Goal: Task Accomplishment & Management: Use online tool/utility

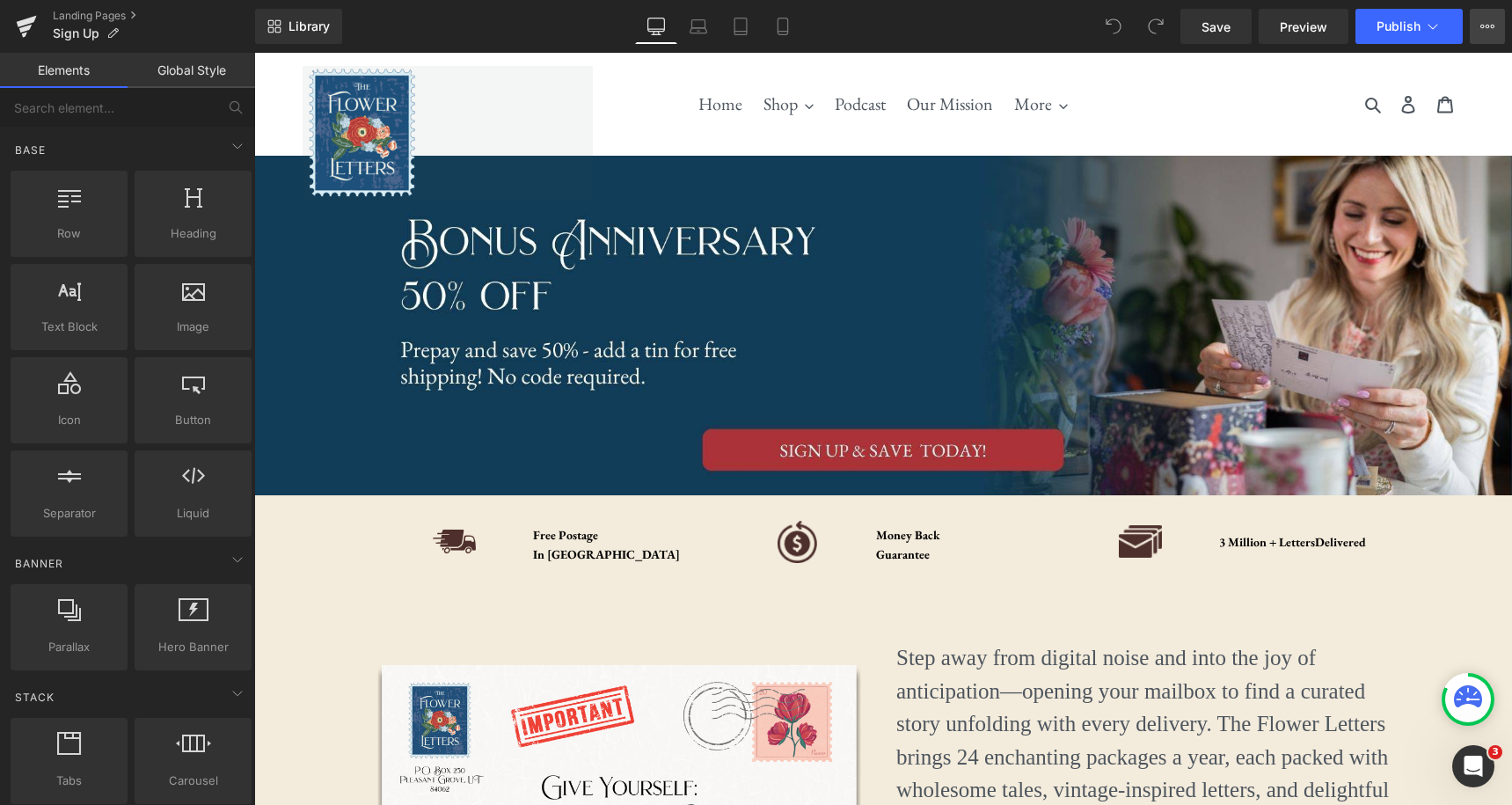
click at [1478, 17] on button "View Live Page View with current Template Save Template to Library Schedule Pub…" at bounding box center [1487, 26] width 35 height 35
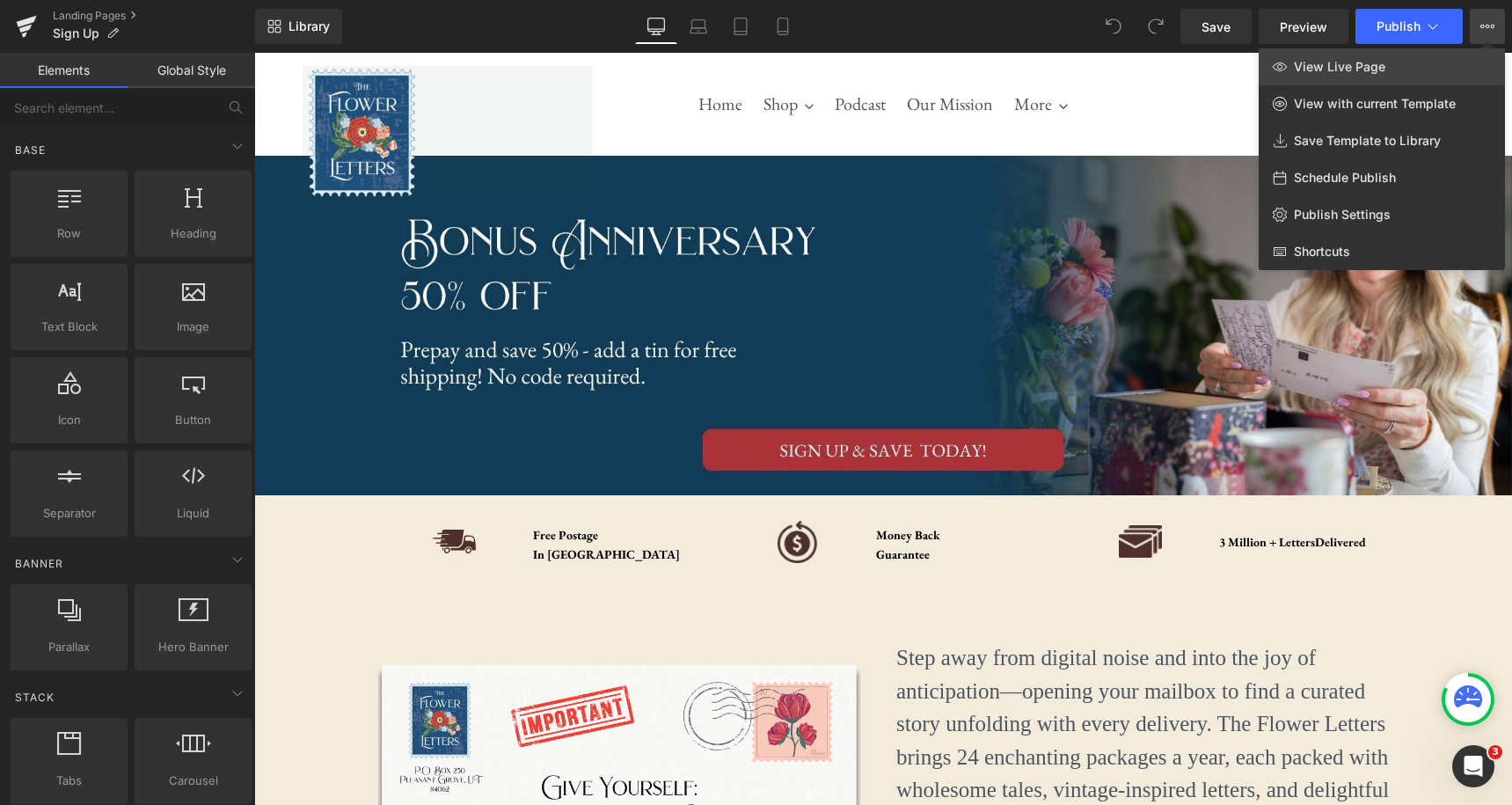
click at [1351, 62] on span "View Live Page" at bounding box center [1340, 66] width 92 height 16
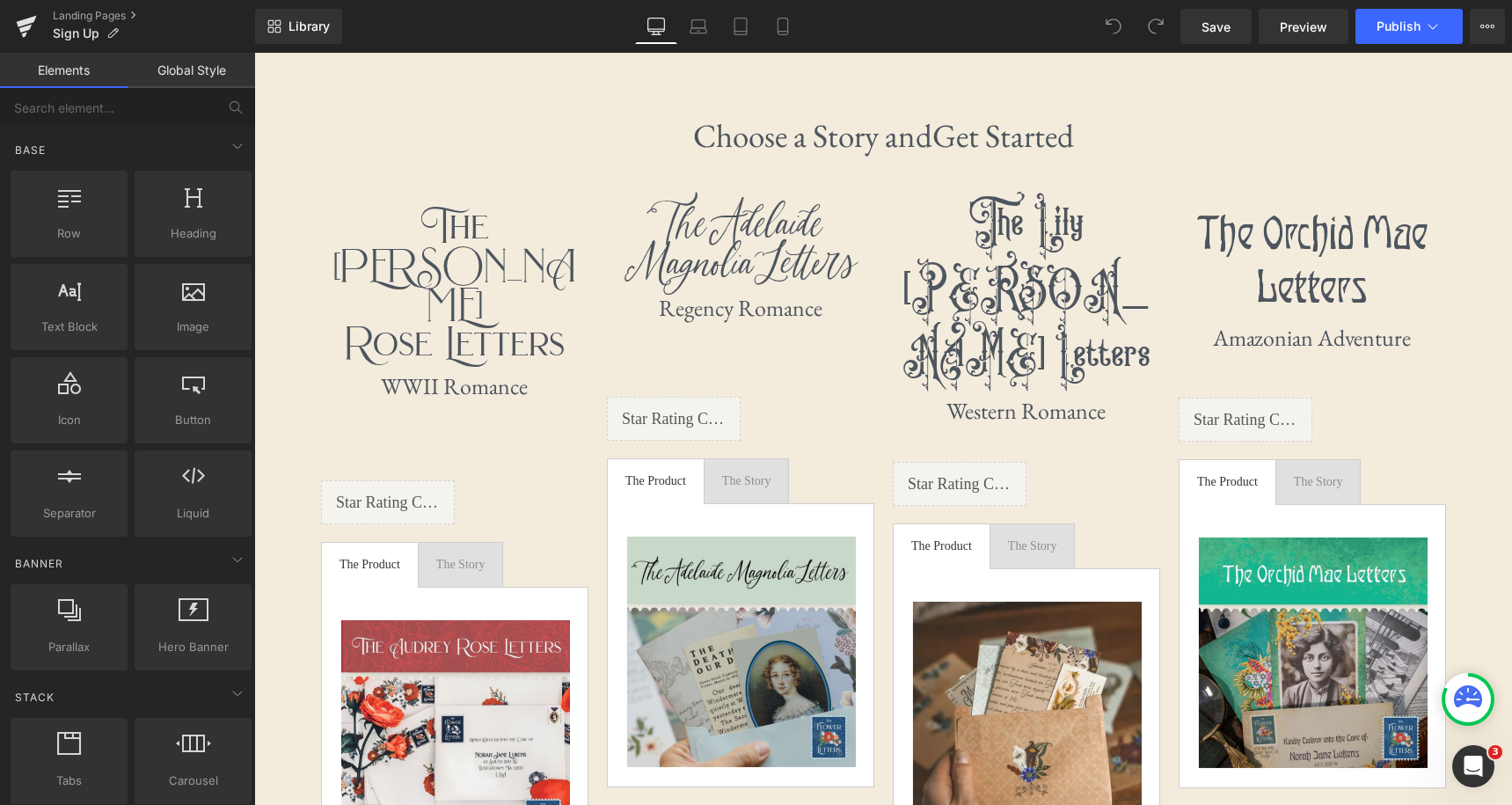
scroll to position [1010, 0]
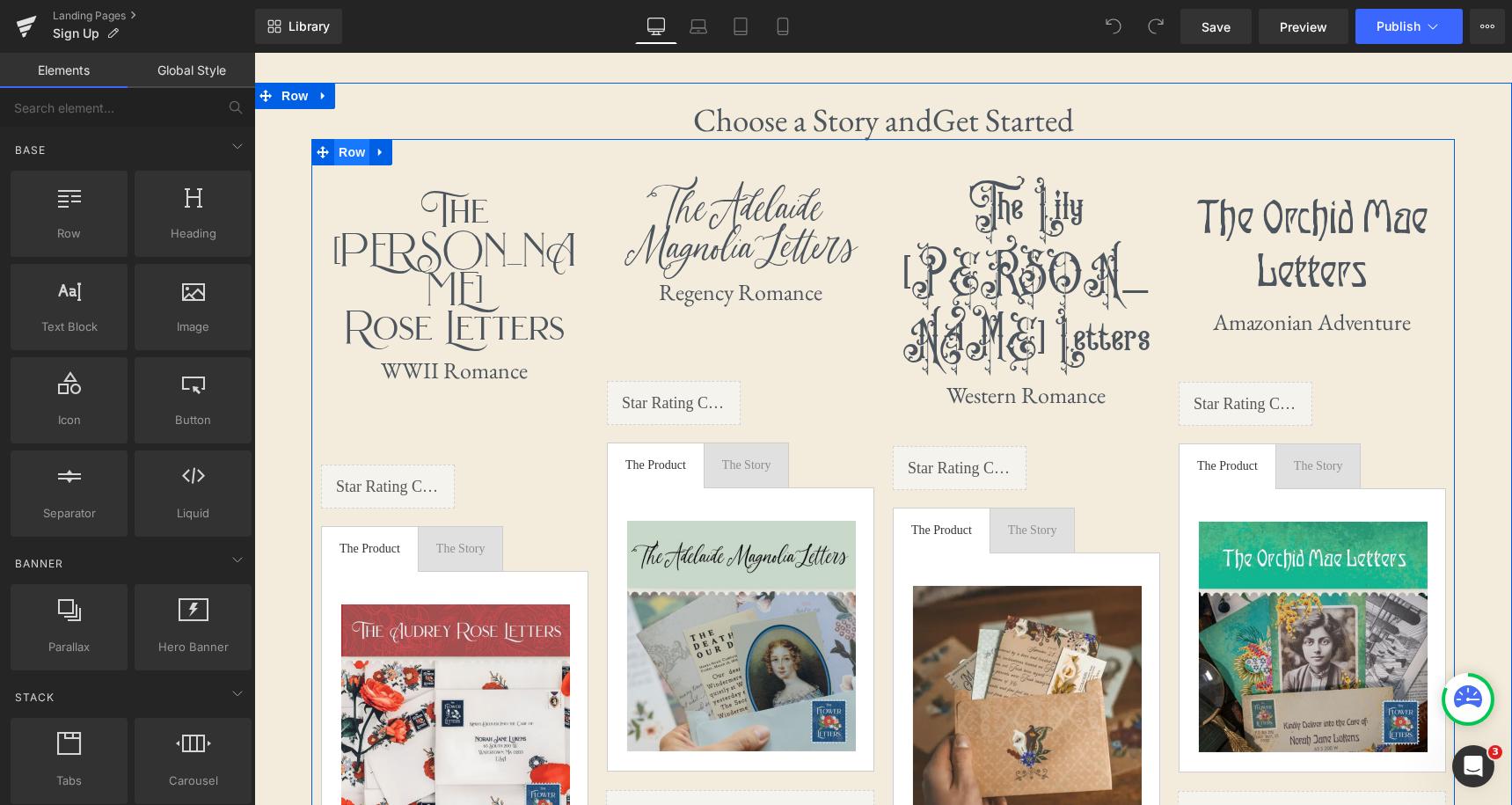
click at [348, 152] on span "Row" at bounding box center [351, 152] width 35 height 27
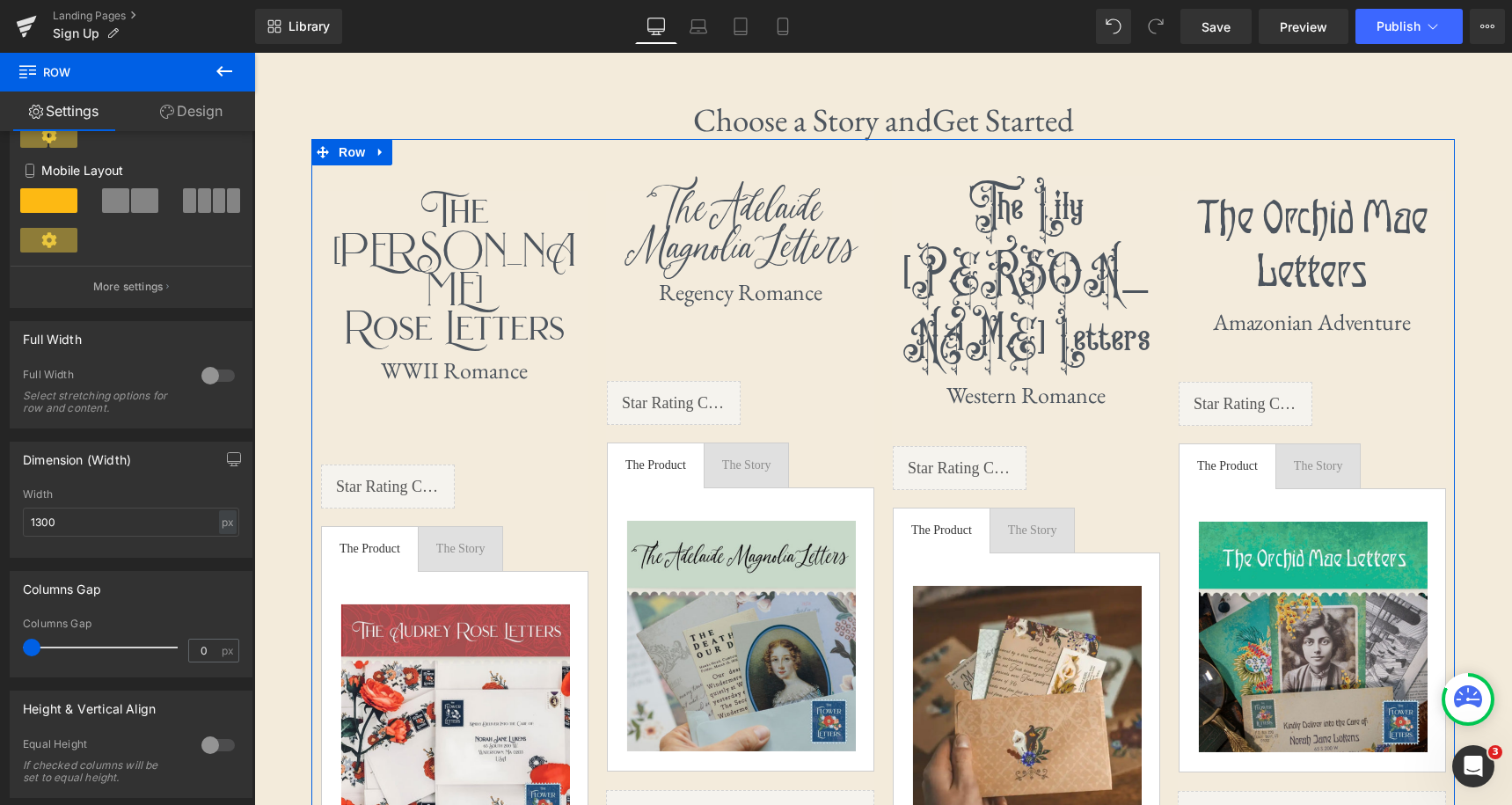
scroll to position [405, 0]
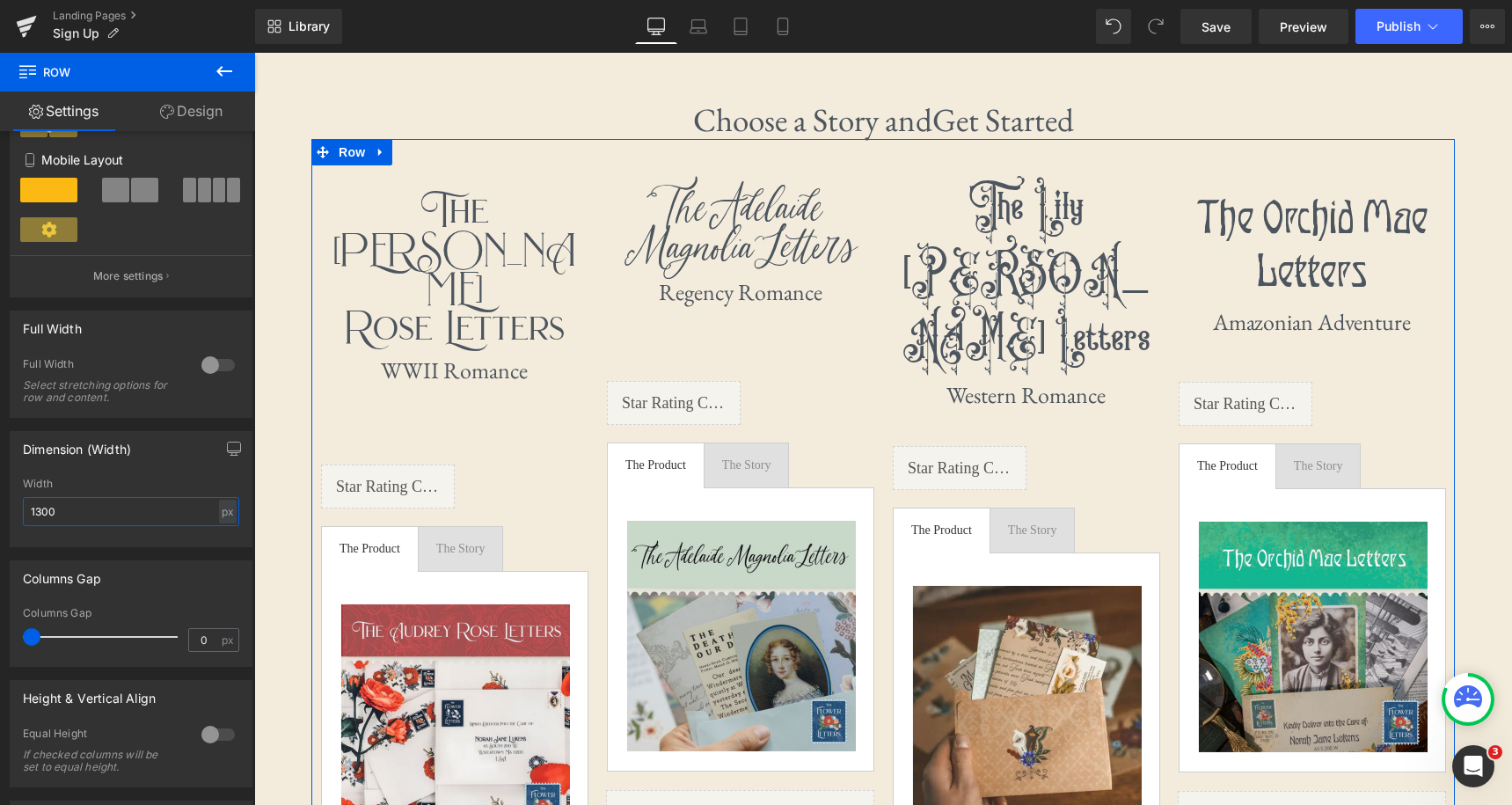
click at [95, 510] on input "1300" at bounding box center [131, 511] width 216 height 29
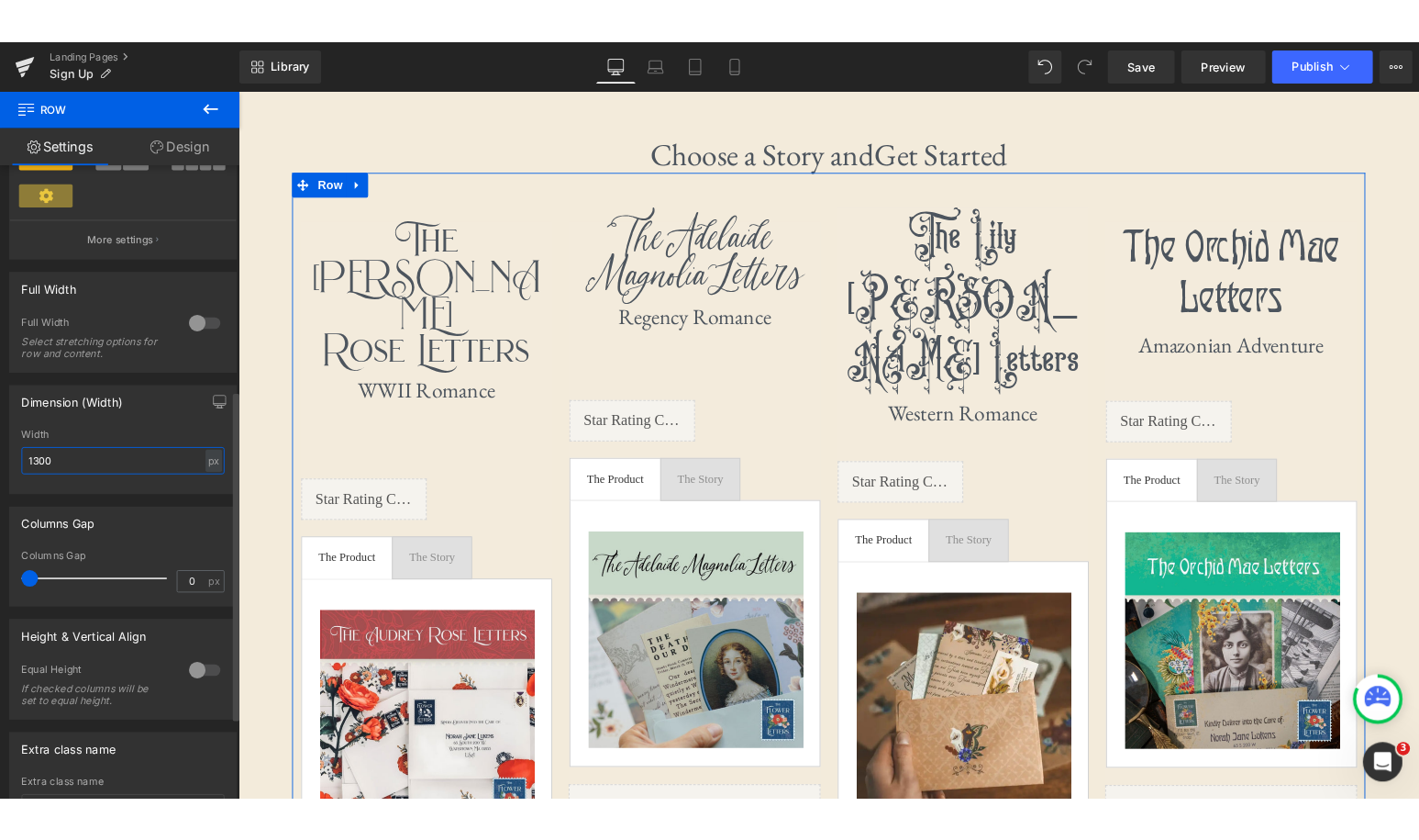
scroll to position [468, 0]
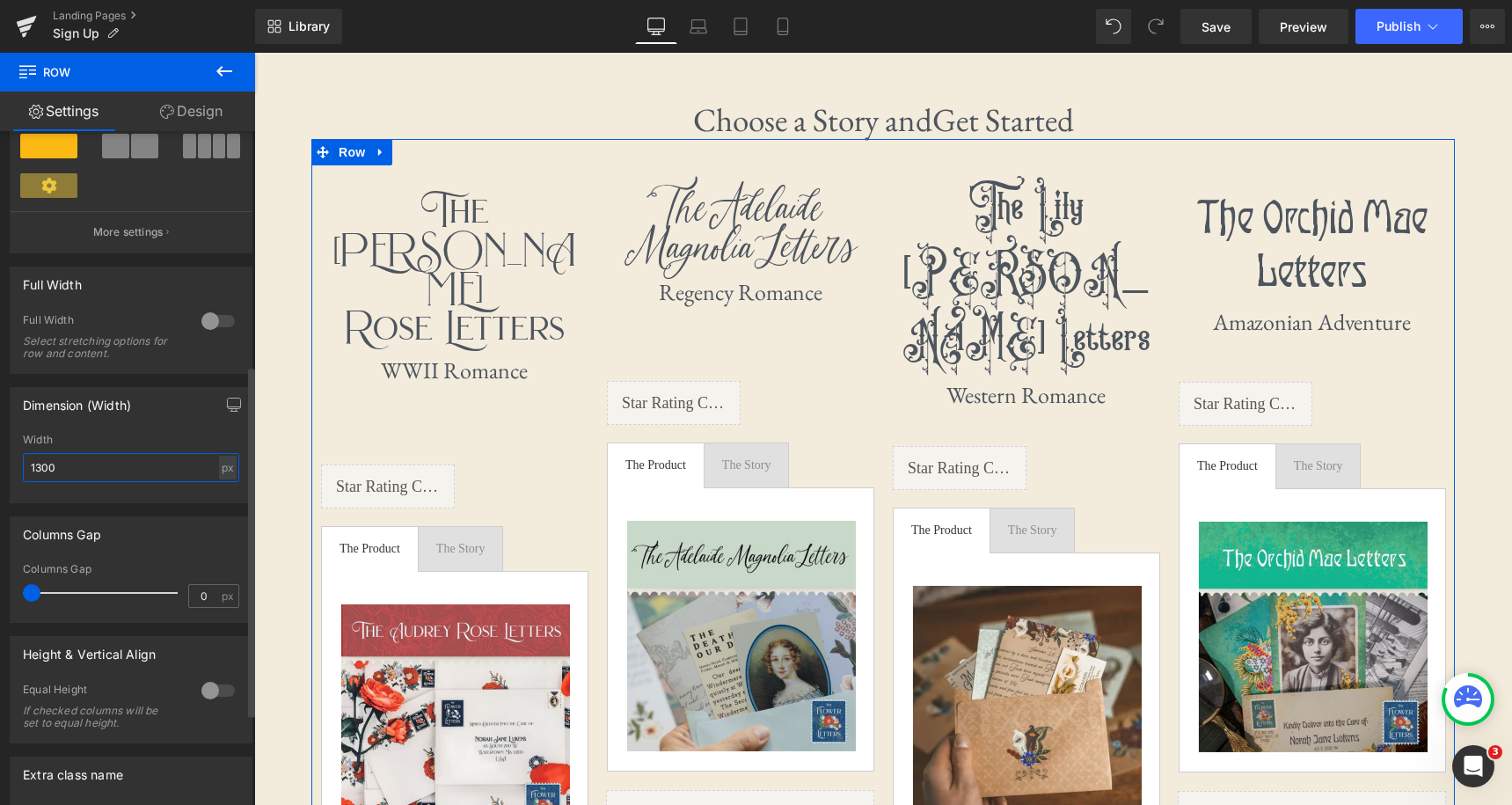
click at [77, 474] on input "1300" at bounding box center [131, 467] width 216 height 29
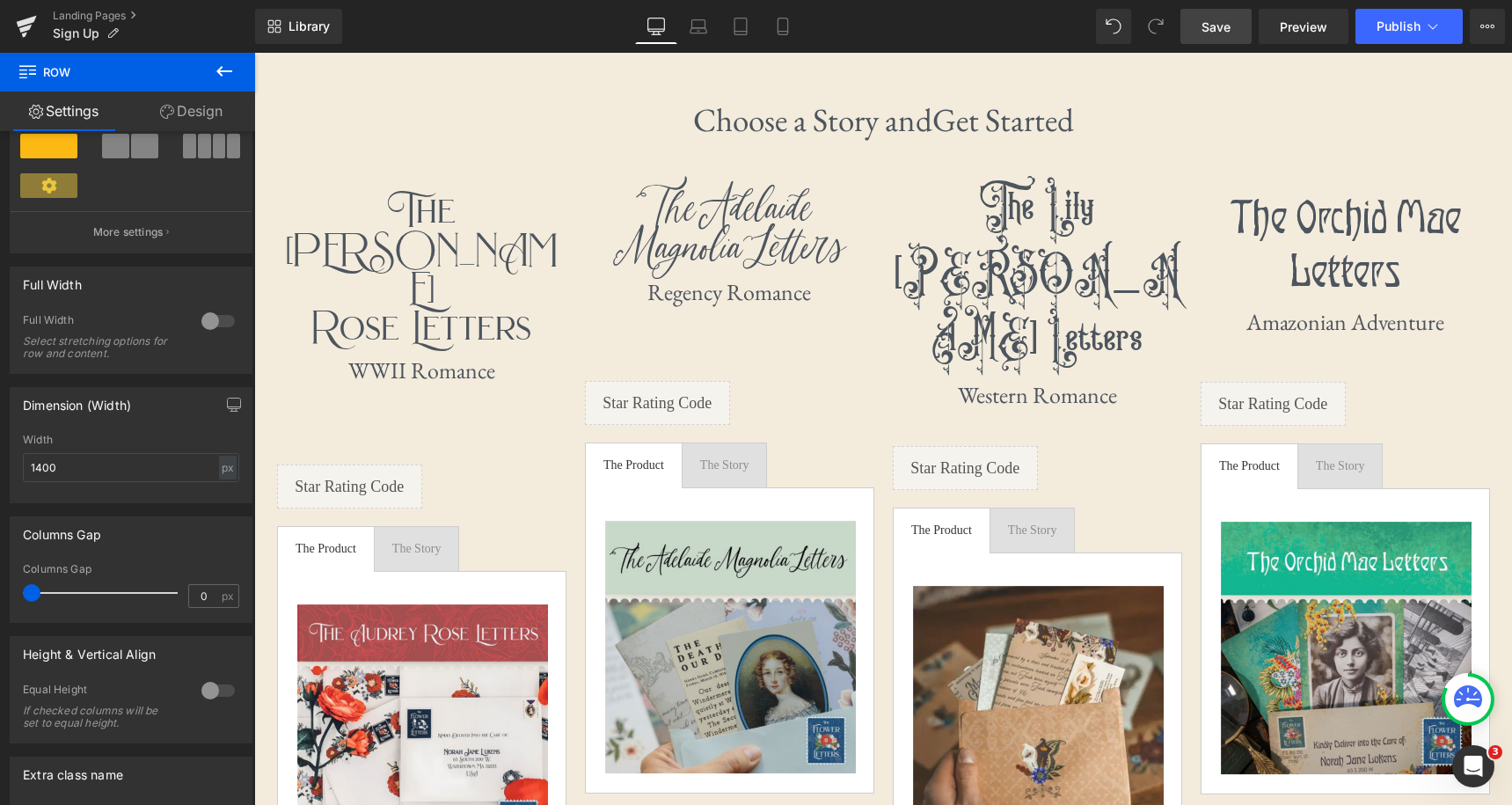
click at [1213, 35] on link "Save" at bounding box center [1215, 26] width 71 height 35
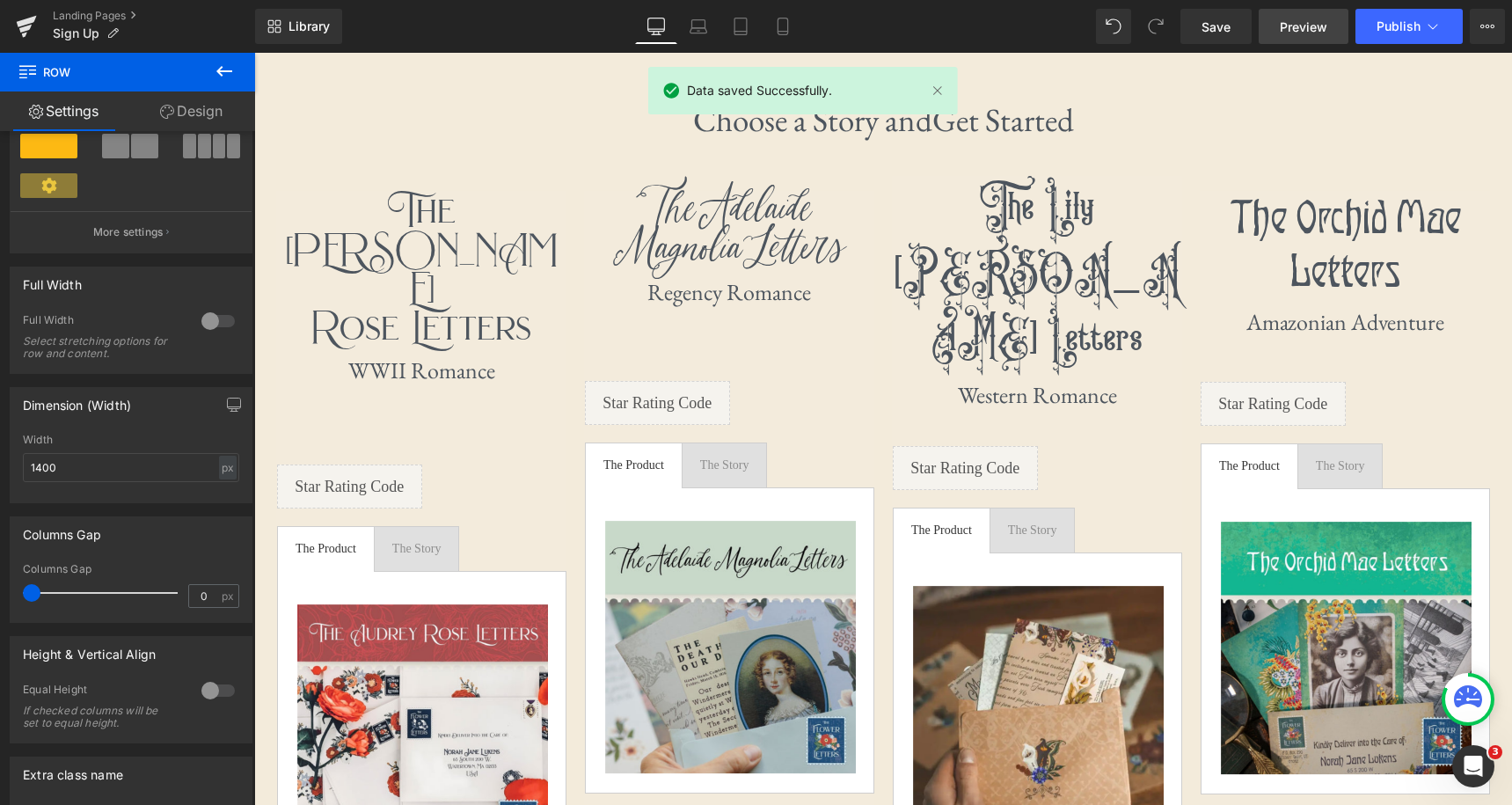
click at [1300, 27] on span "Preview" at bounding box center [1304, 27] width 47 height 18
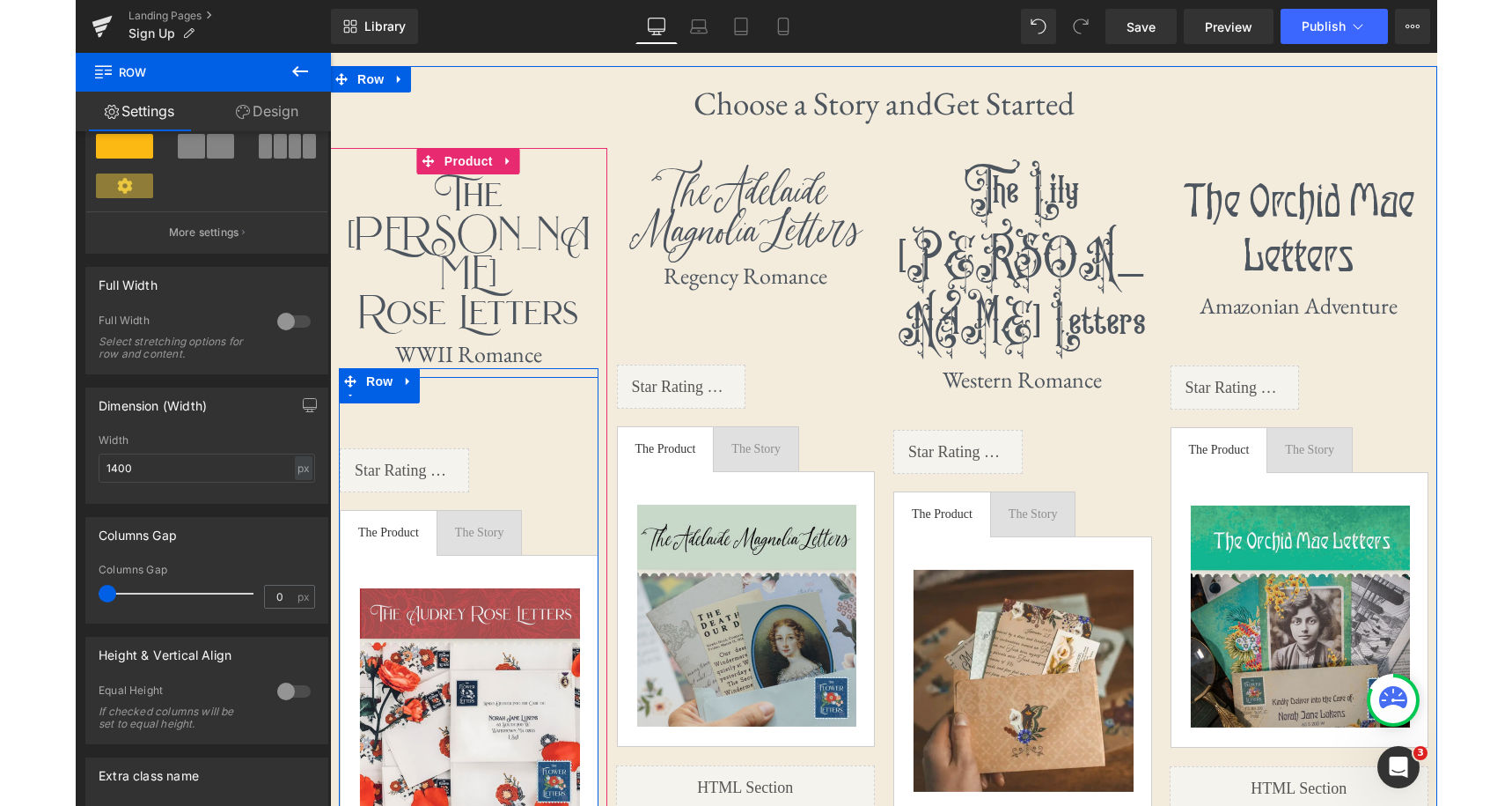
scroll to position [987, 0]
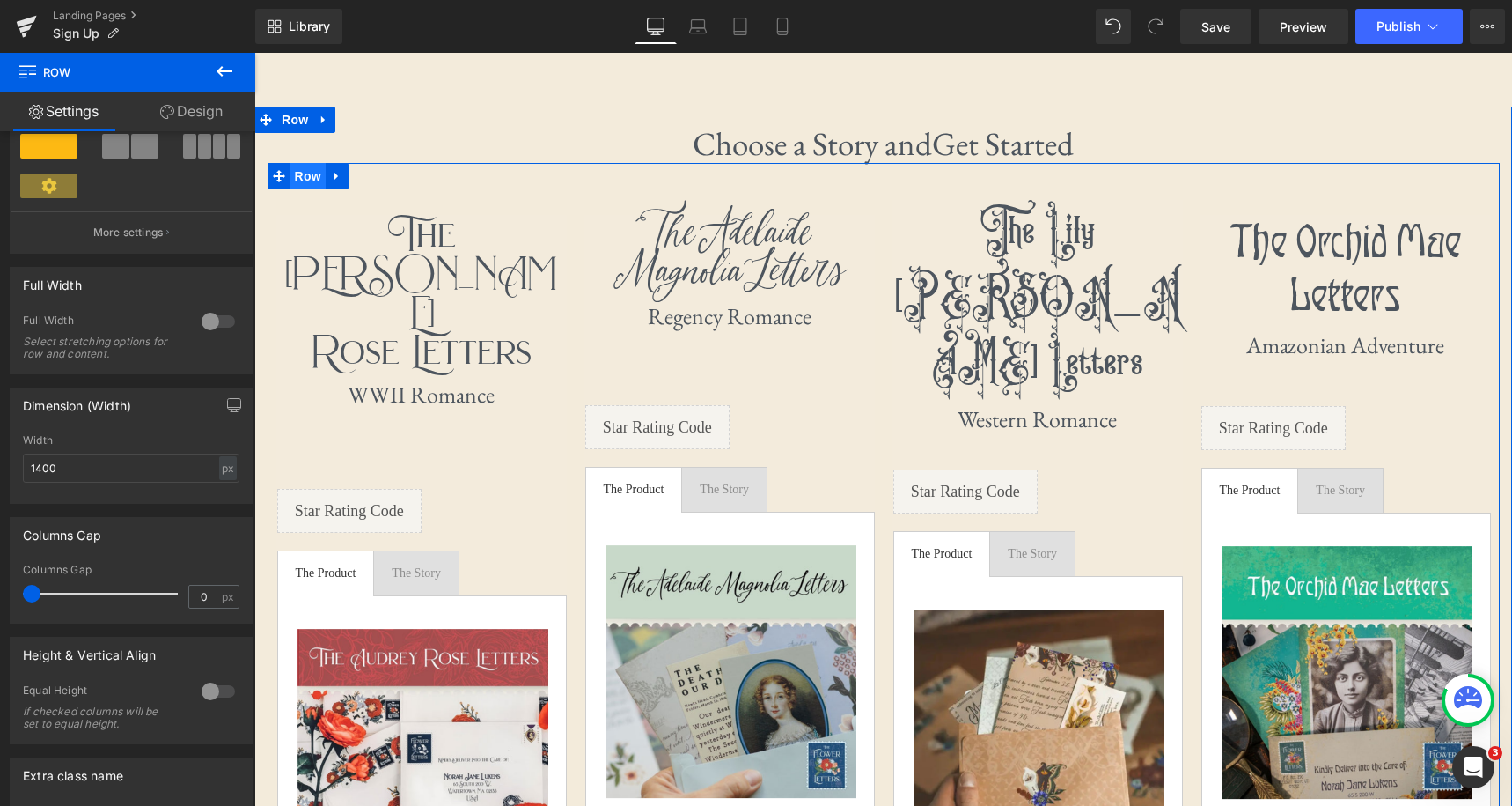
click at [318, 172] on span "Row" at bounding box center [307, 176] width 35 height 27
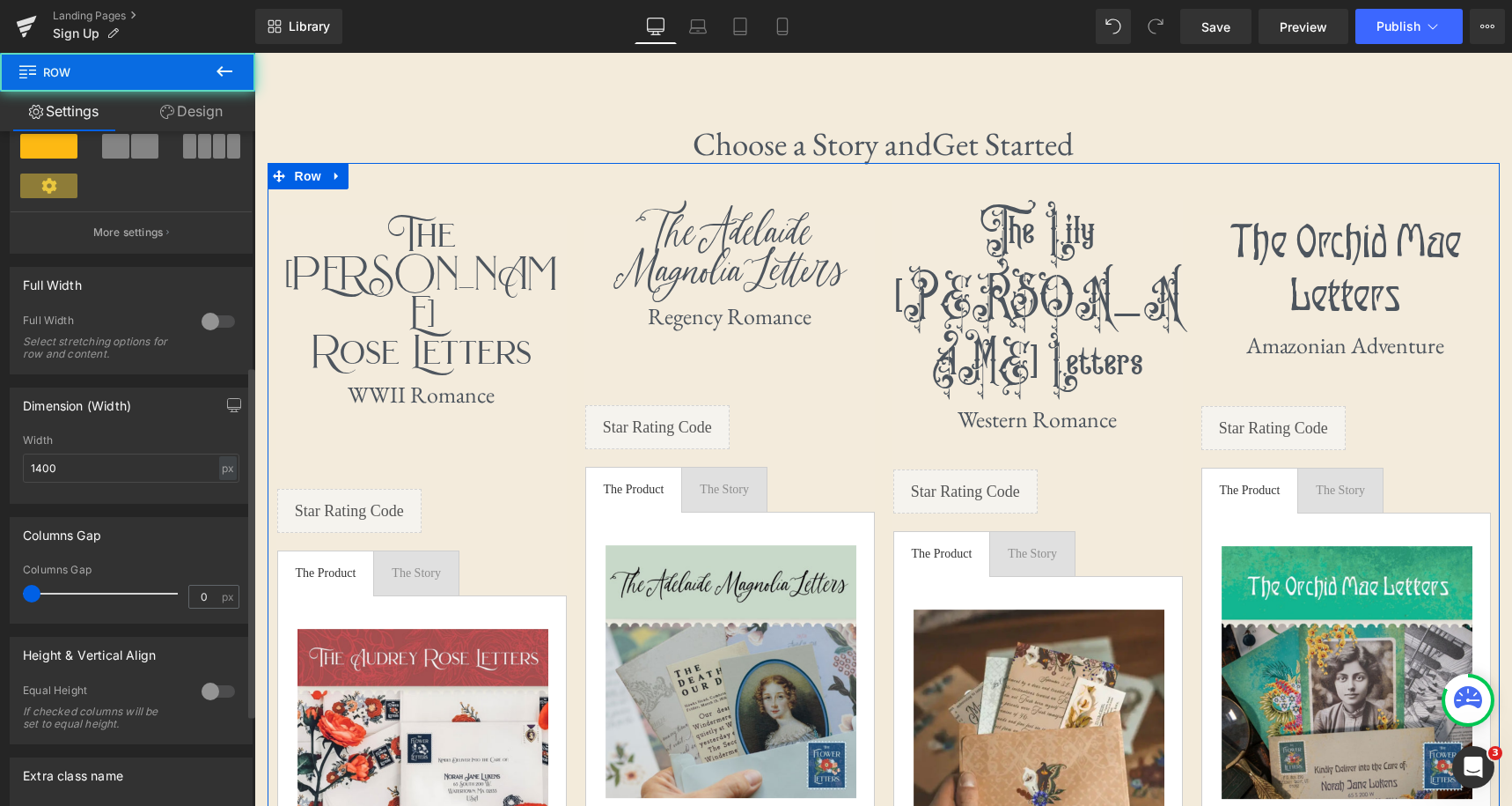
scroll to position [474, 0]
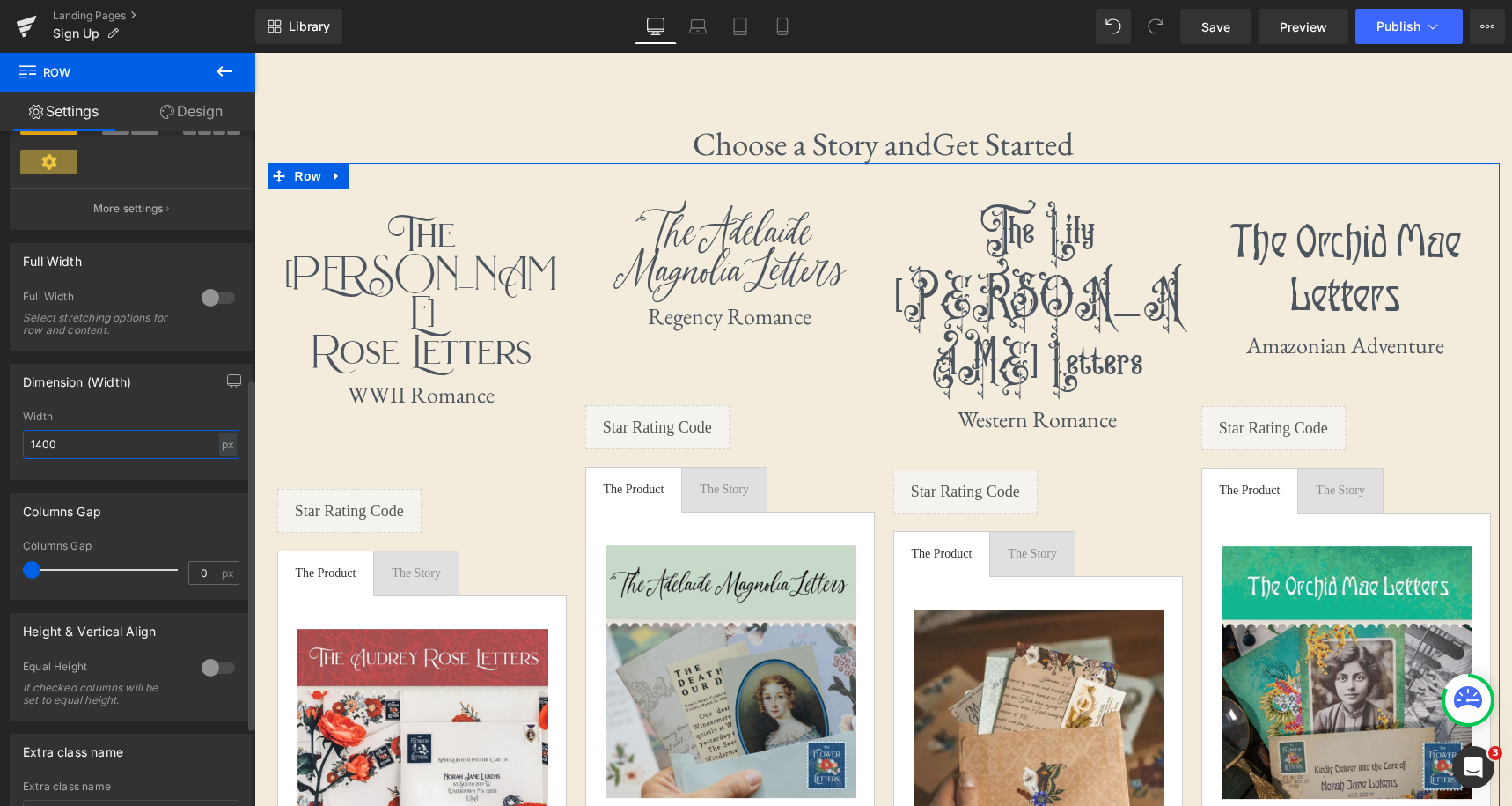
click at [125, 448] on input "1400" at bounding box center [131, 444] width 216 height 29
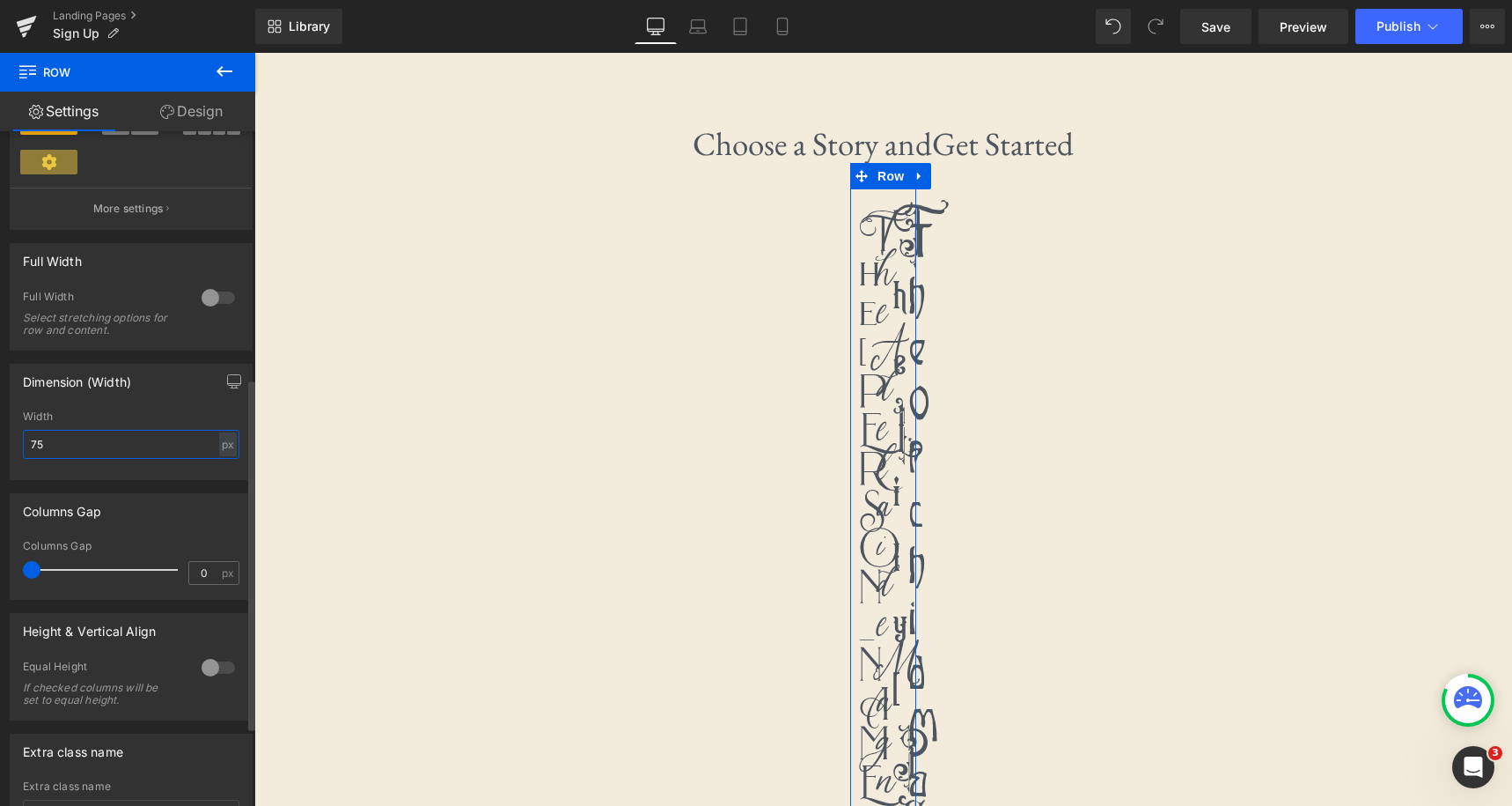
type input "7"
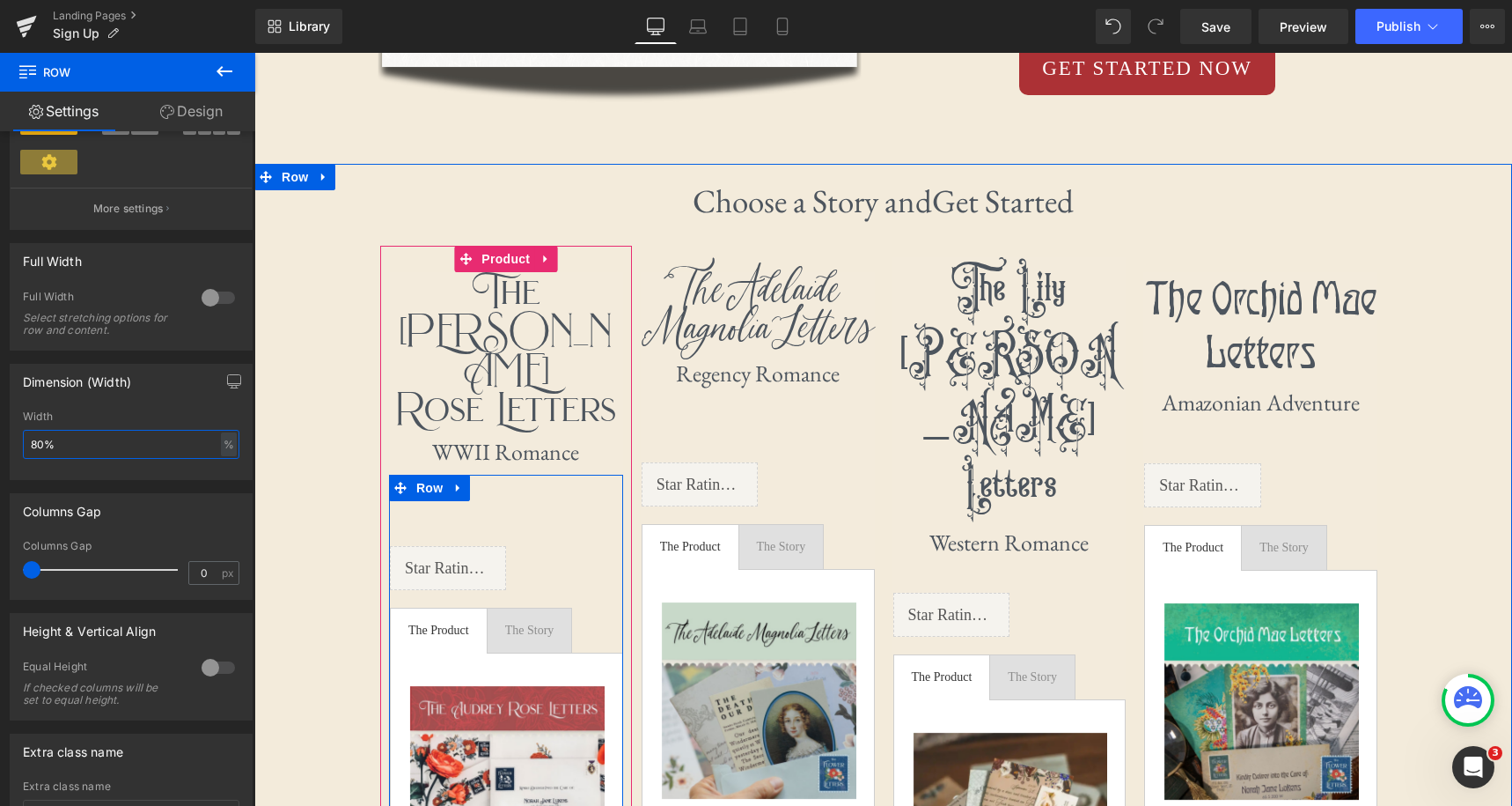
scroll to position [922, 0]
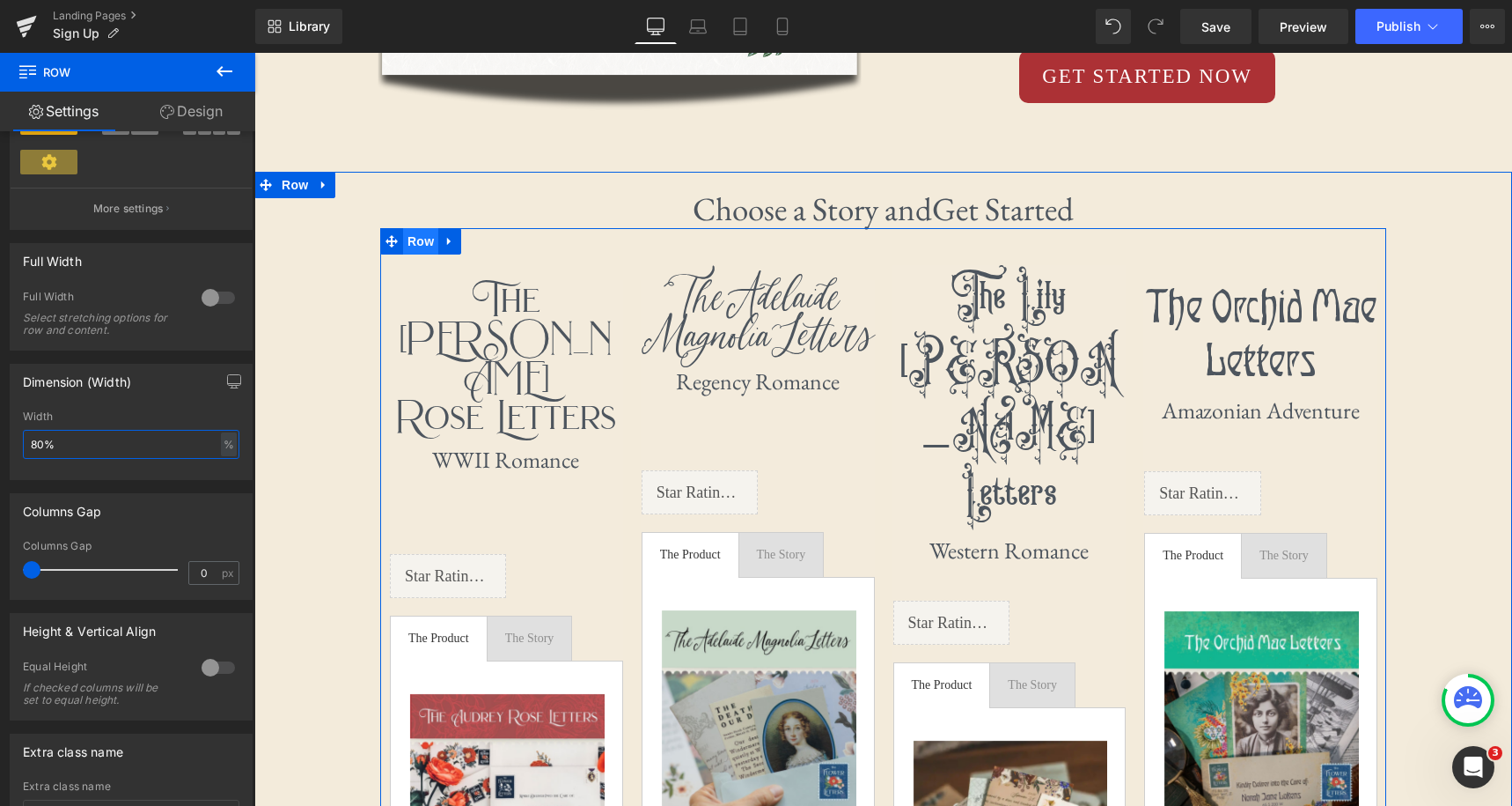
click at [416, 243] on span "Row" at bounding box center [420, 241] width 35 height 27
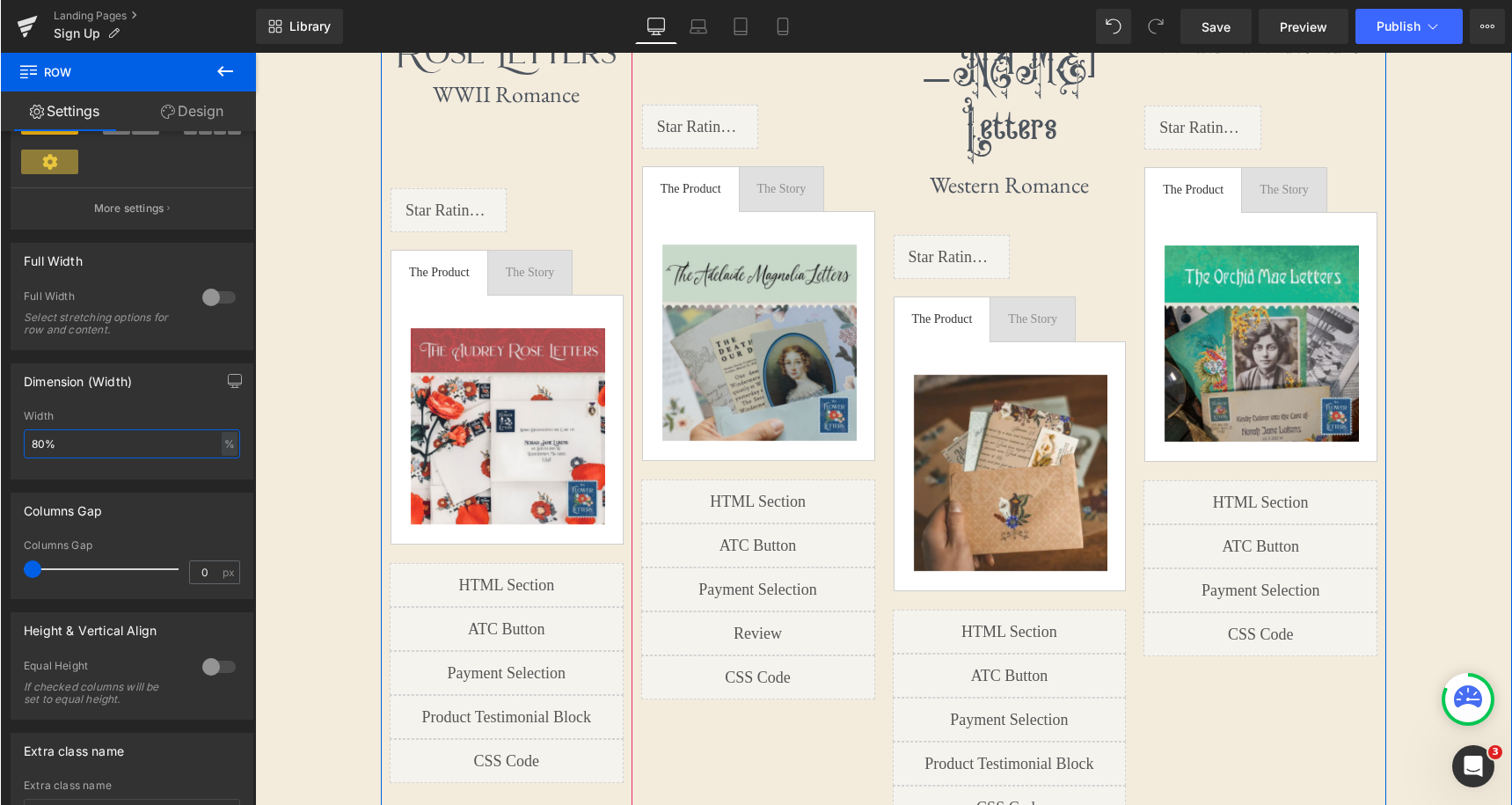
scroll to position [1241, 0]
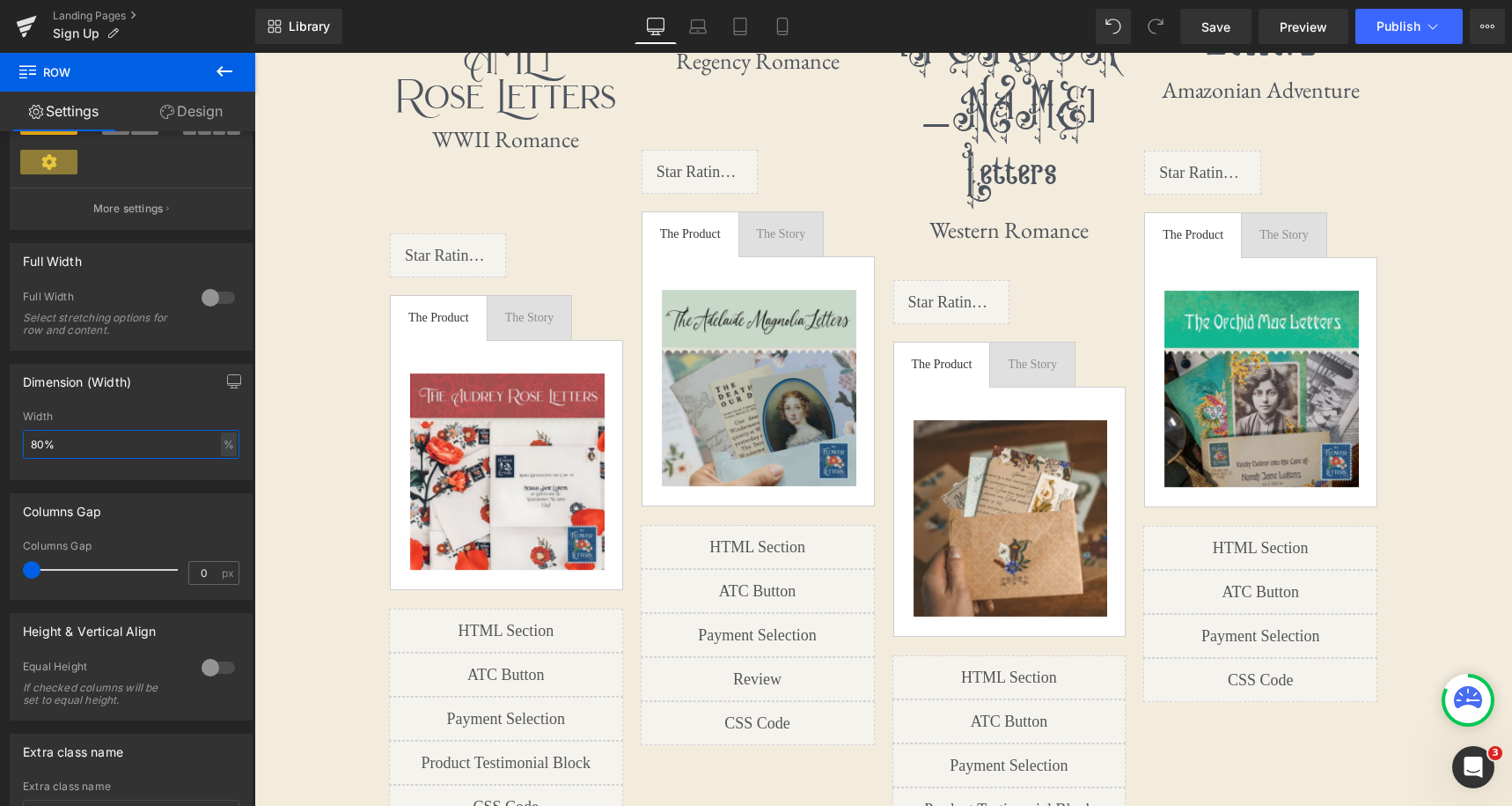
type input "80"
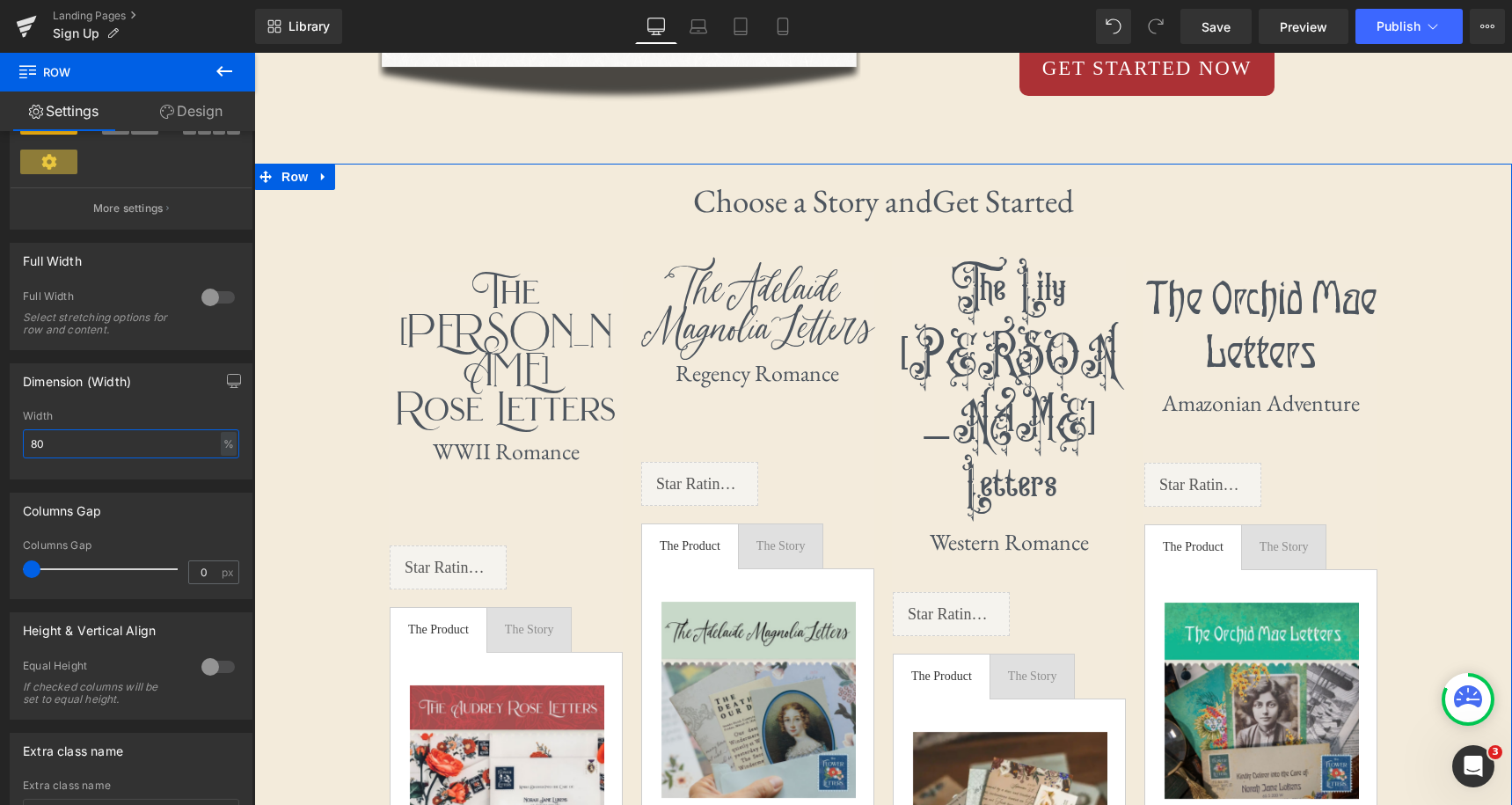
scroll to position [919, 0]
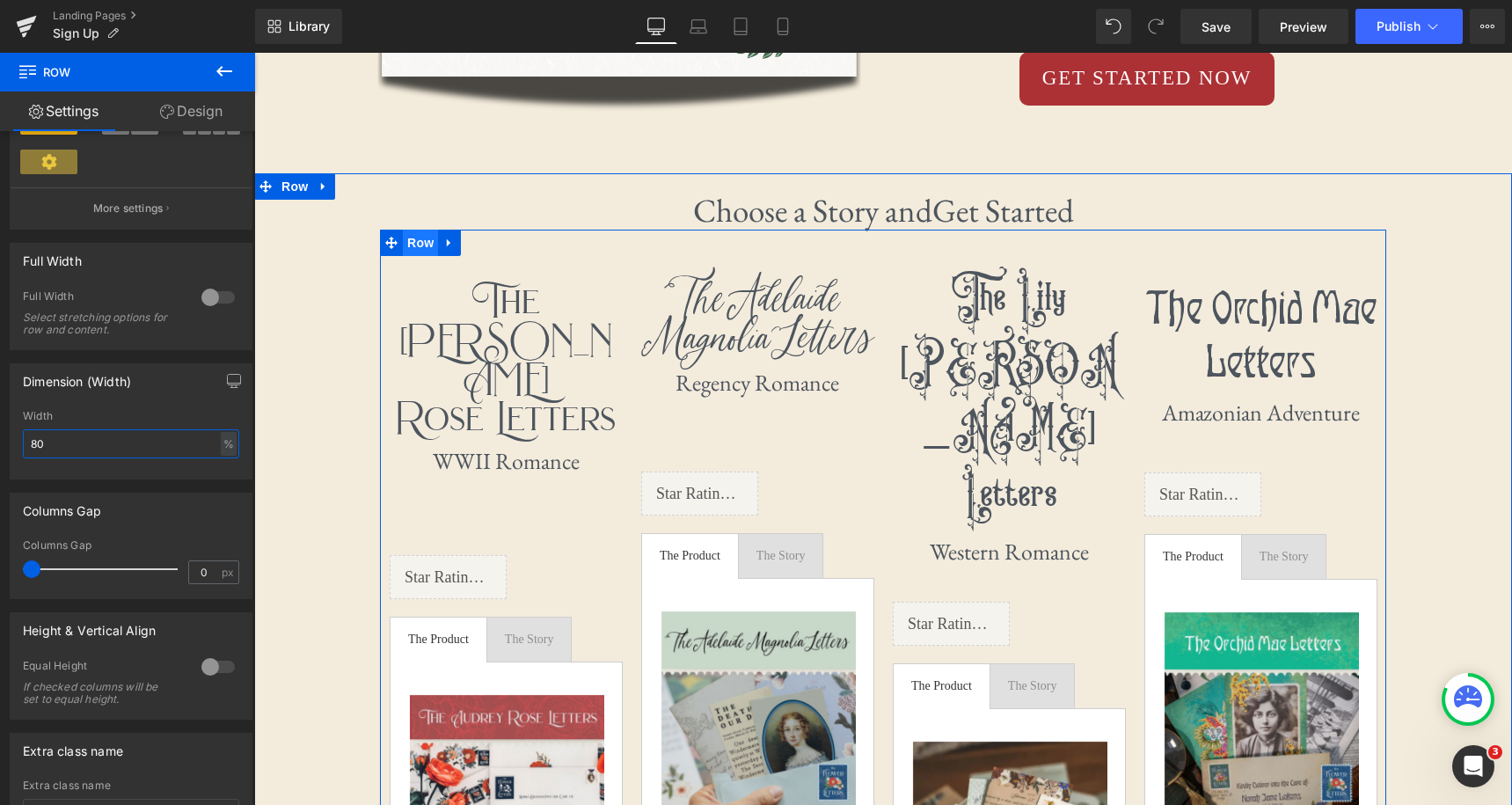
click at [428, 237] on span "Row" at bounding box center [420, 242] width 35 height 27
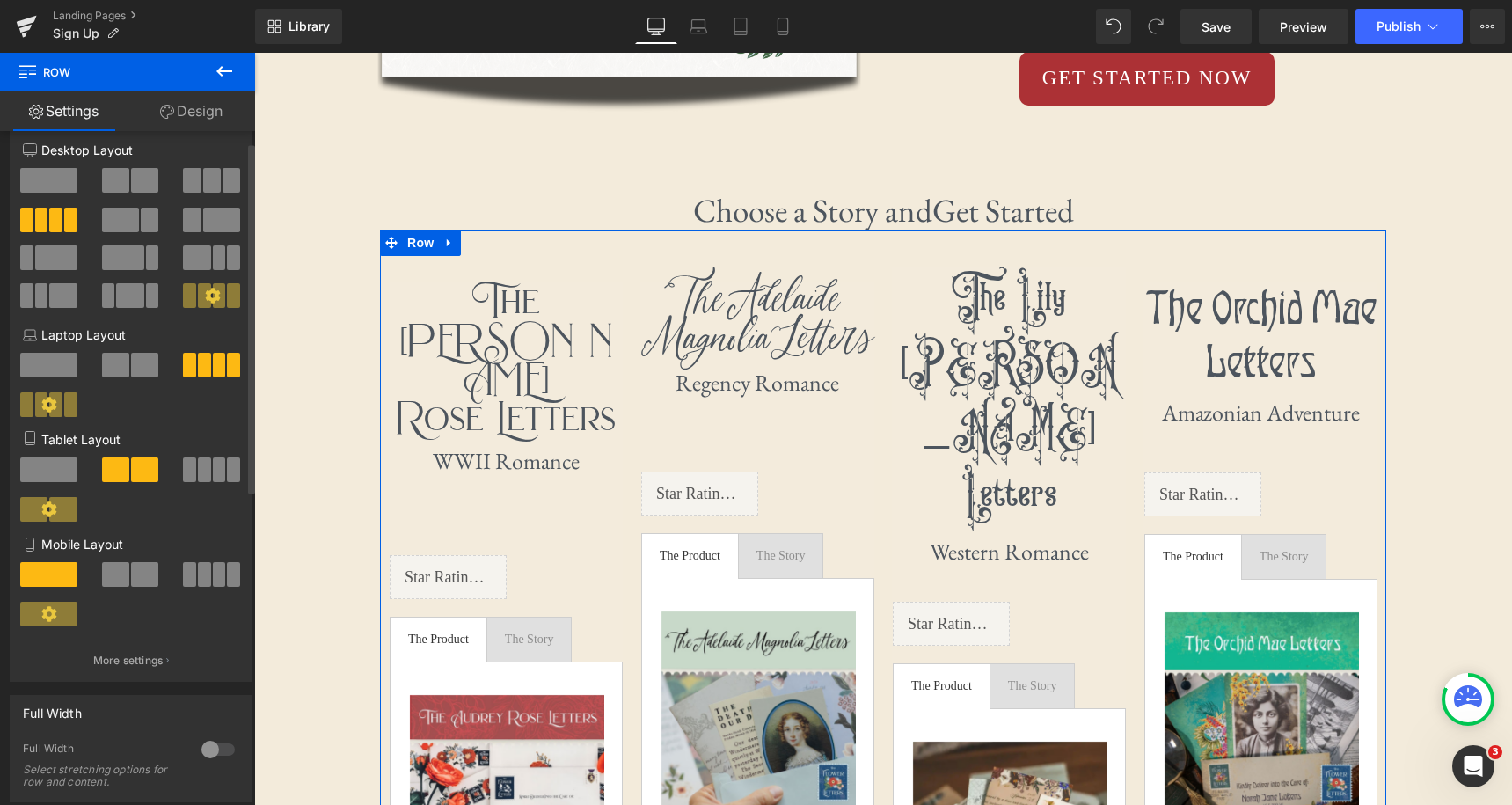
scroll to position [0, 0]
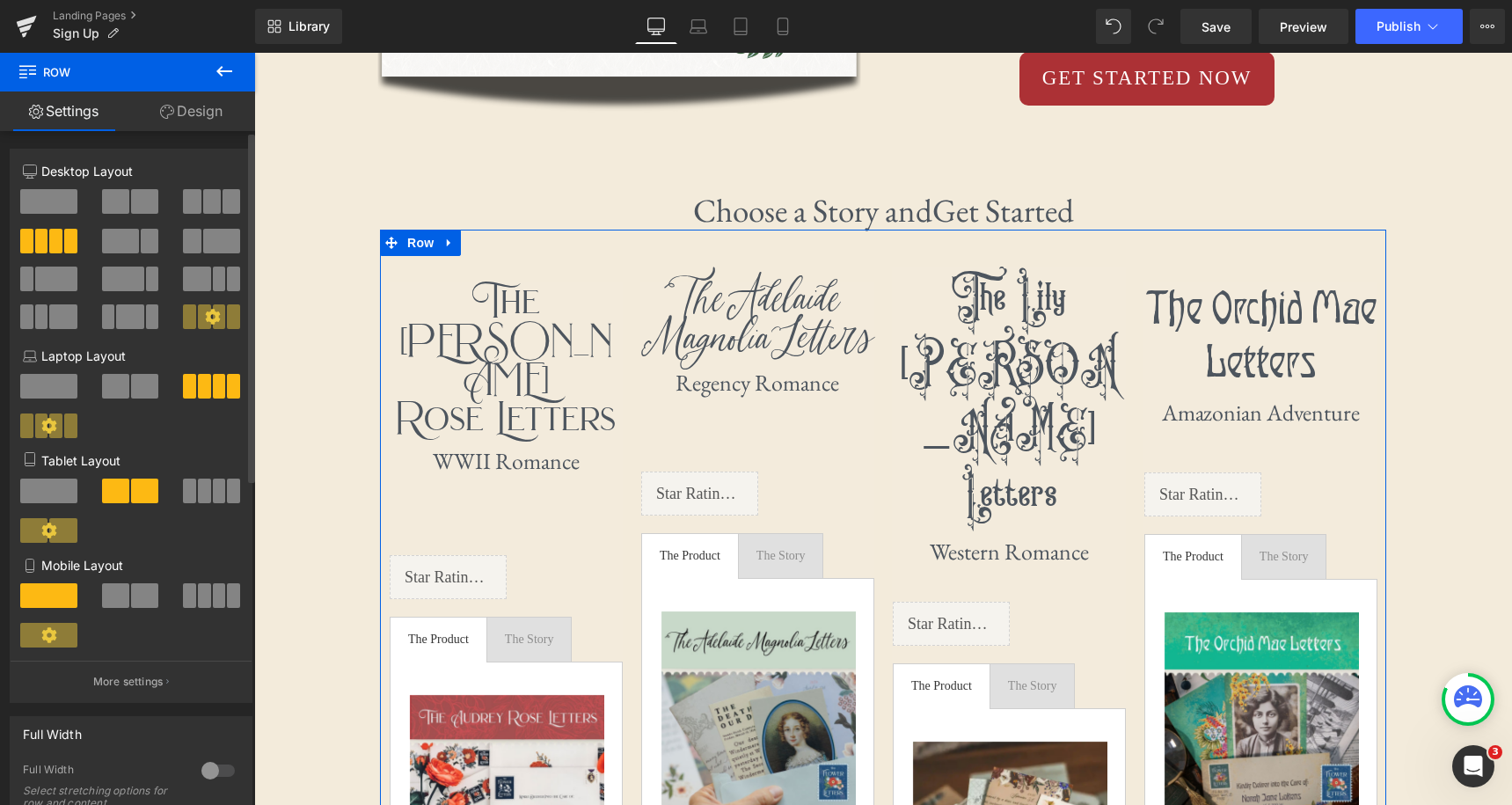
click at [62, 361] on p "Laptop Layout" at bounding box center [131, 355] width 216 height 18
click at [89, 361] on p "Laptop Layout" at bounding box center [131, 355] width 216 height 18
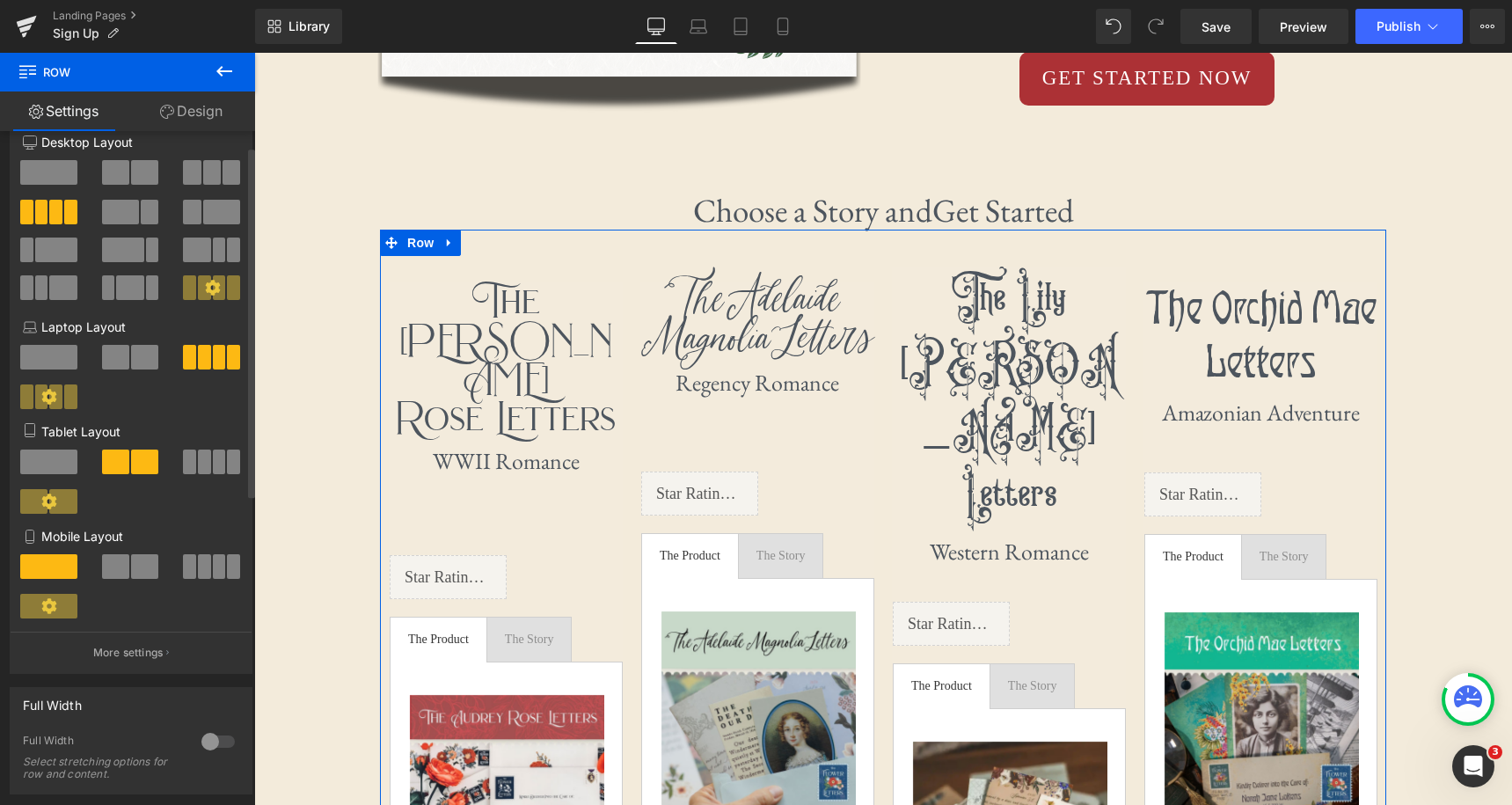
click at [80, 431] on p "Tablet Layout" at bounding box center [131, 431] width 216 height 18
click at [126, 434] on p "Tablet Layout" at bounding box center [131, 431] width 216 height 18
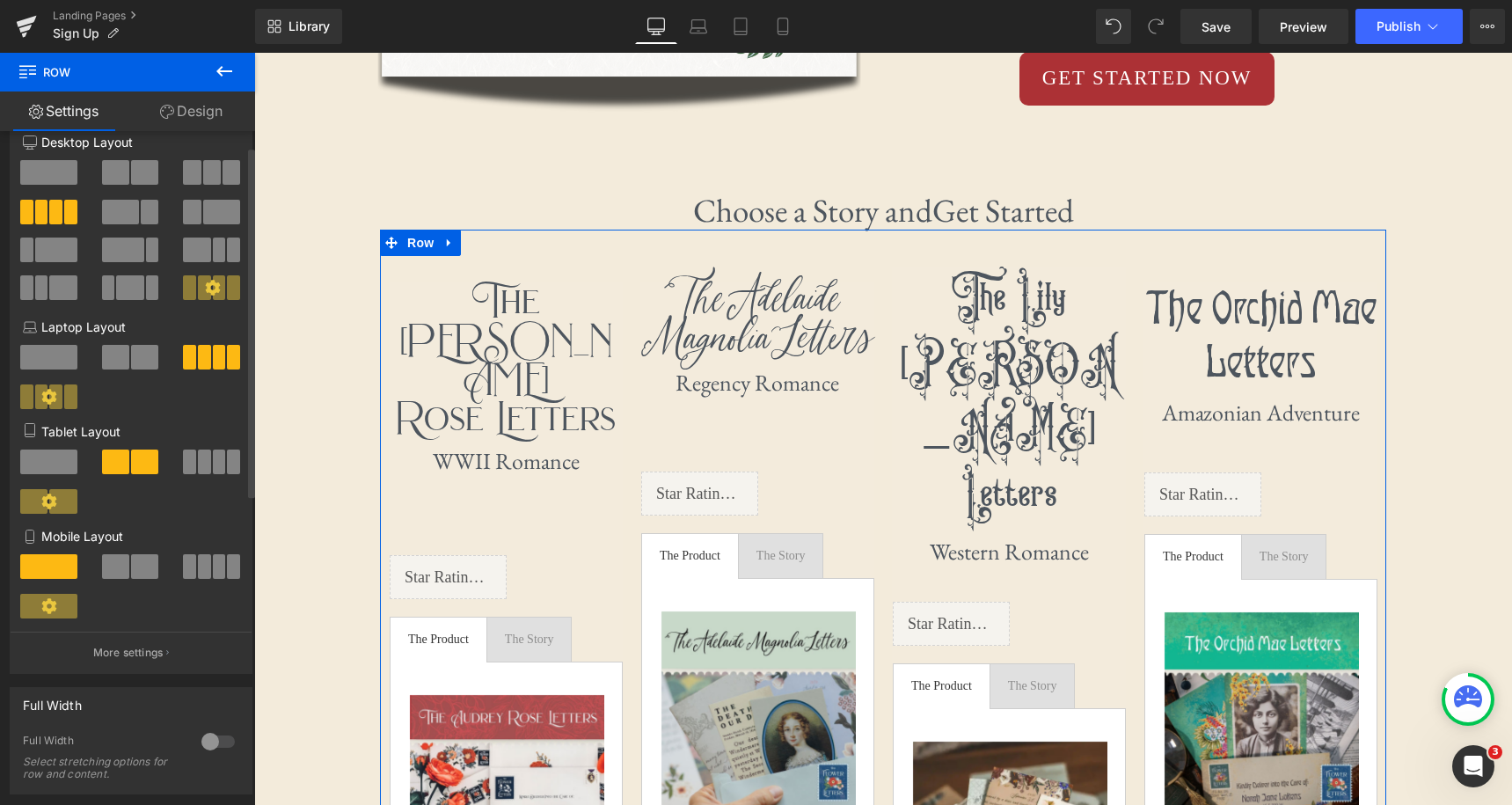
click at [98, 434] on p "Tablet Layout" at bounding box center [131, 431] width 216 height 18
click at [117, 434] on p "Tablet Layout" at bounding box center [131, 431] width 216 height 18
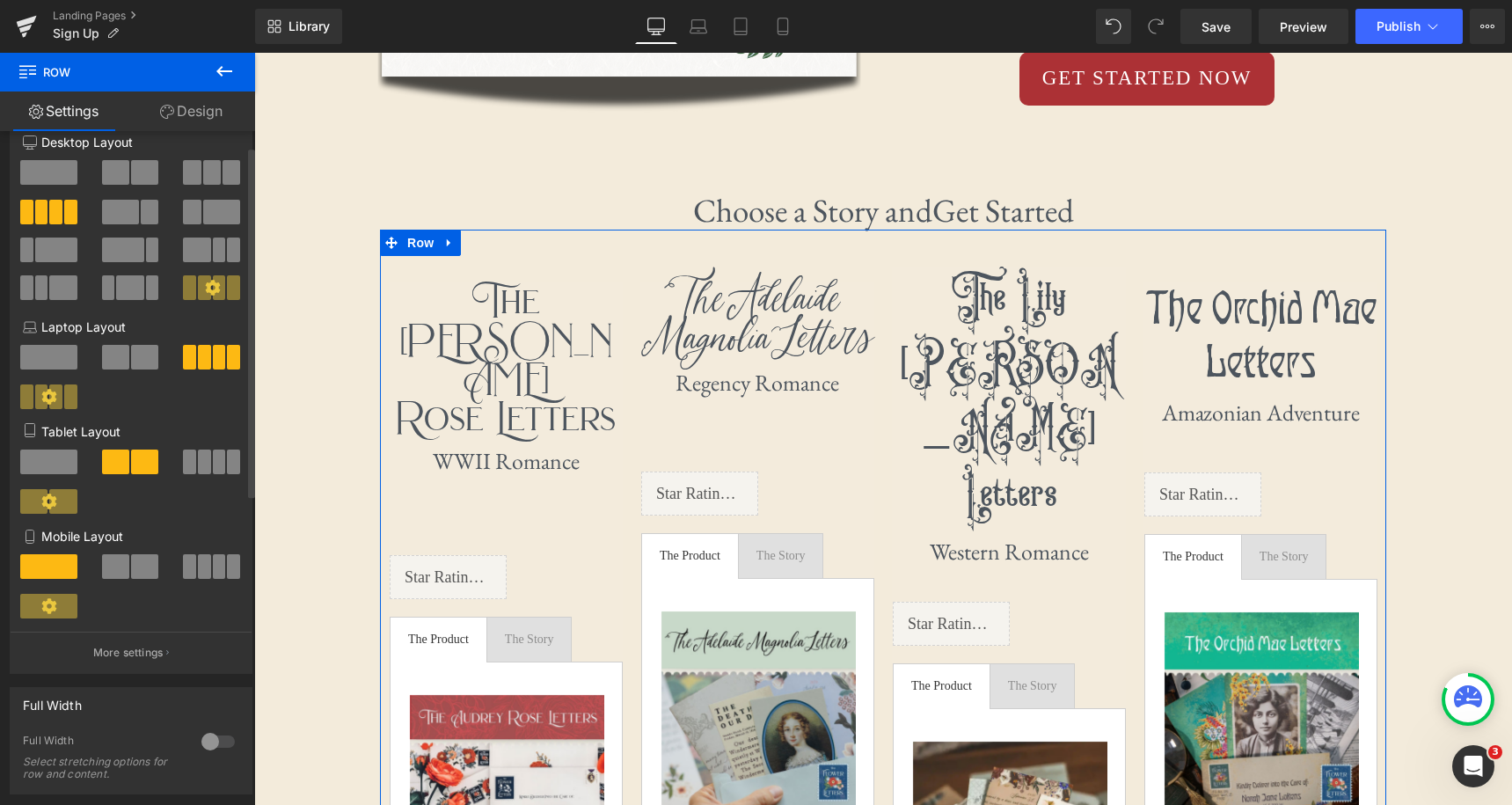
click at [117, 434] on p "Tablet Layout" at bounding box center [131, 431] width 216 height 18
click at [140, 439] on p "Tablet Layout" at bounding box center [131, 431] width 216 height 18
click at [133, 360] on span at bounding box center [144, 357] width 27 height 25
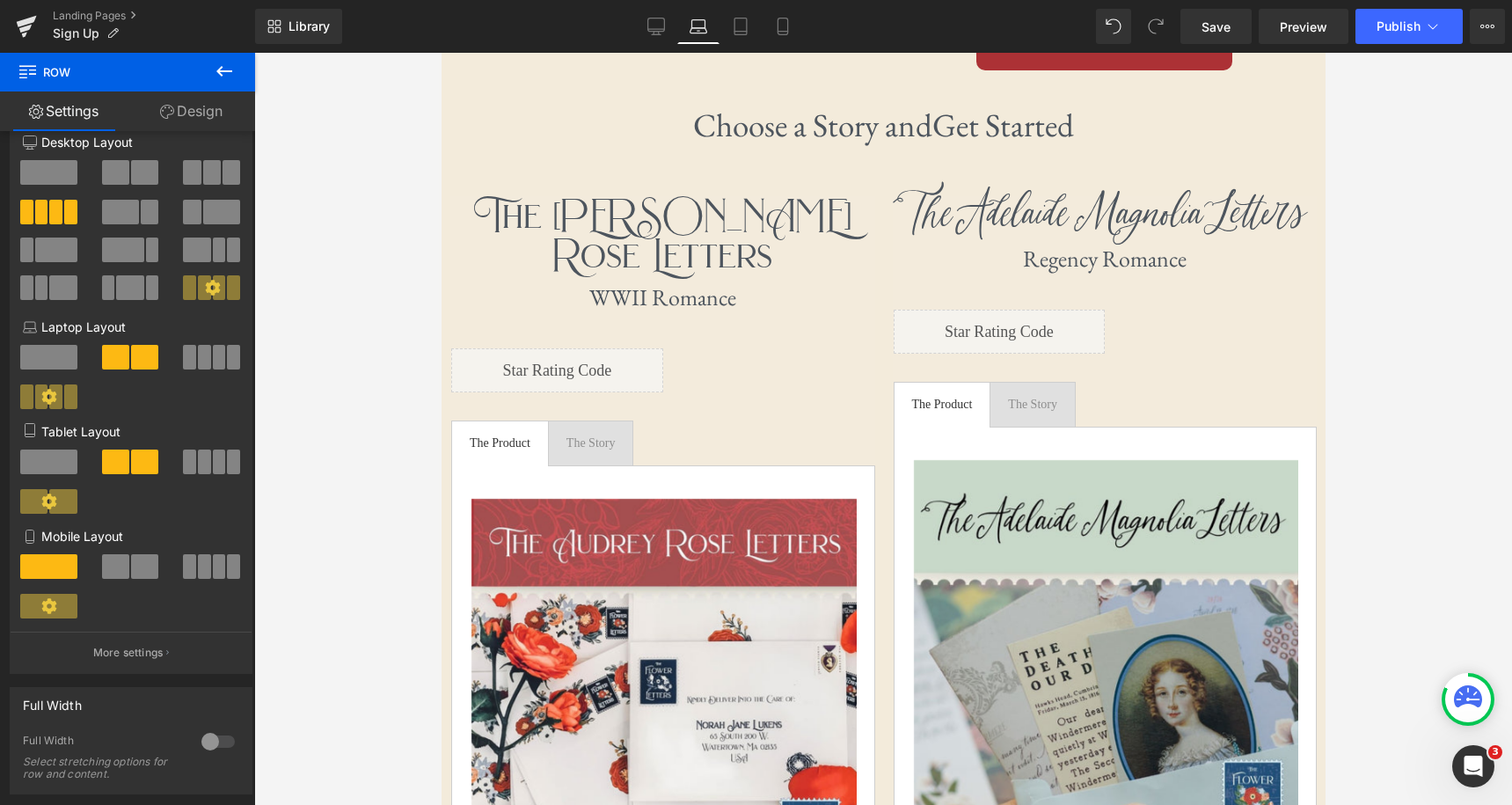
scroll to position [909, 0]
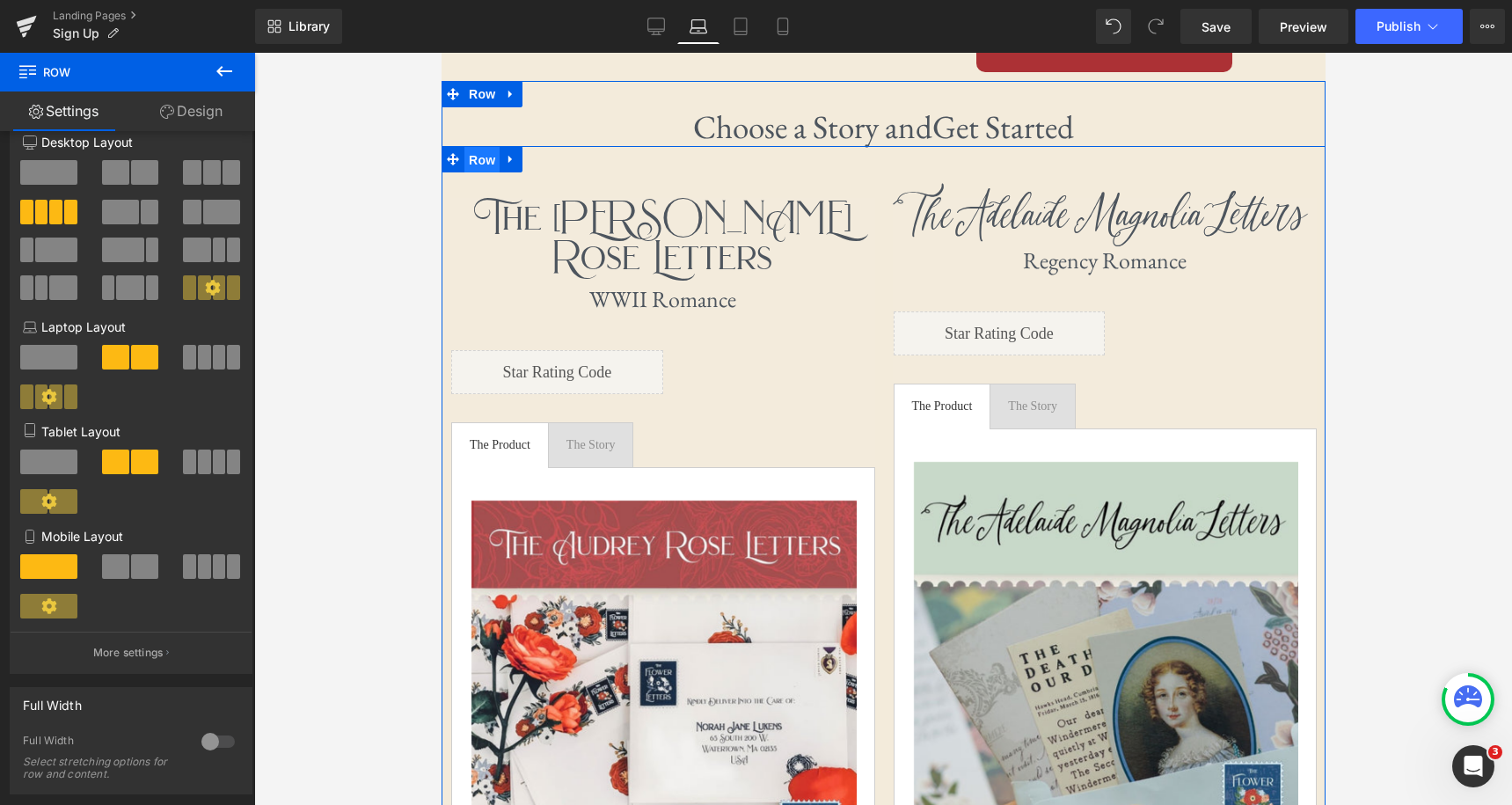
click at [475, 148] on span "Row" at bounding box center [480, 160] width 35 height 27
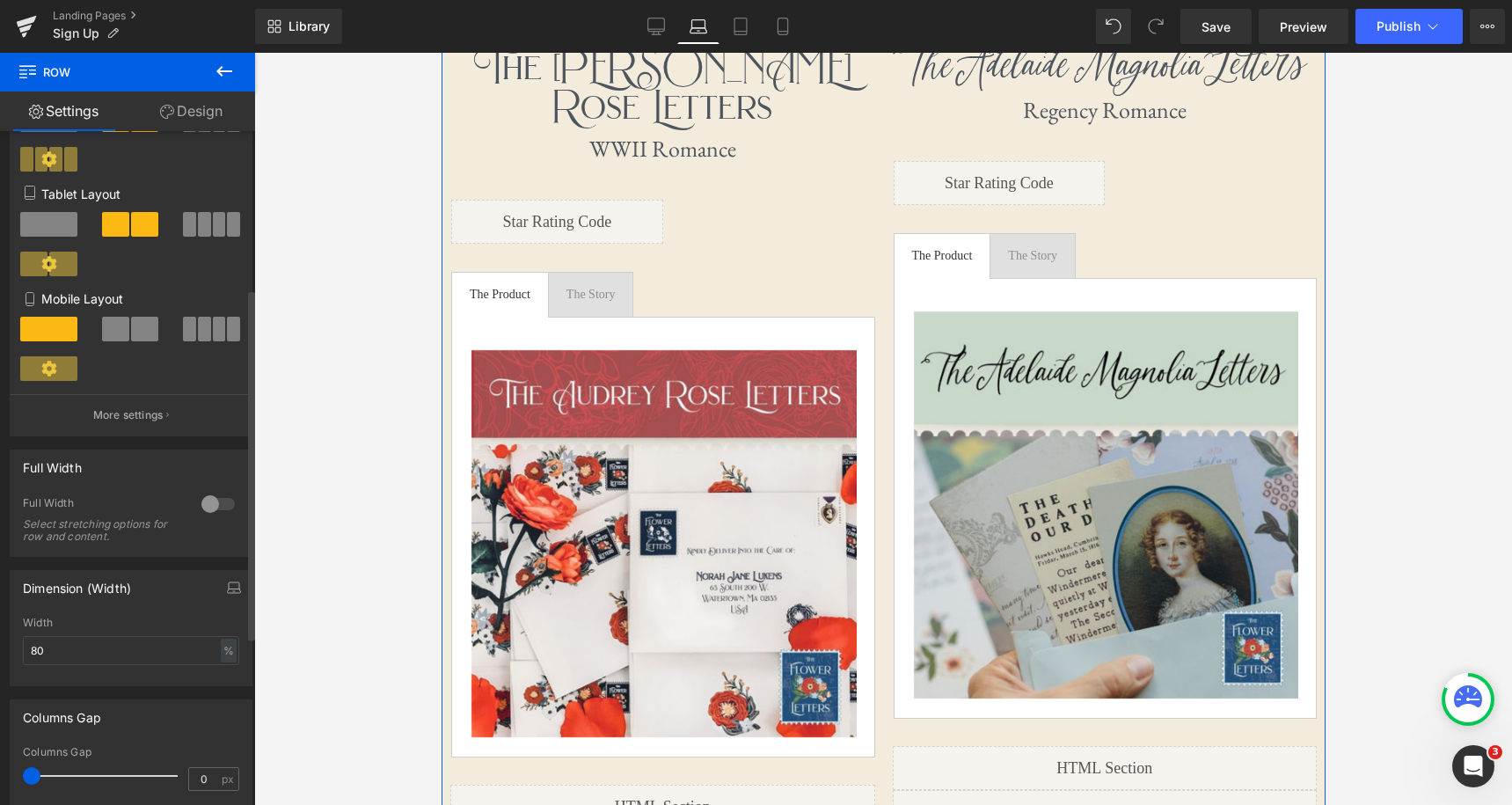
scroll to position [319, 0]
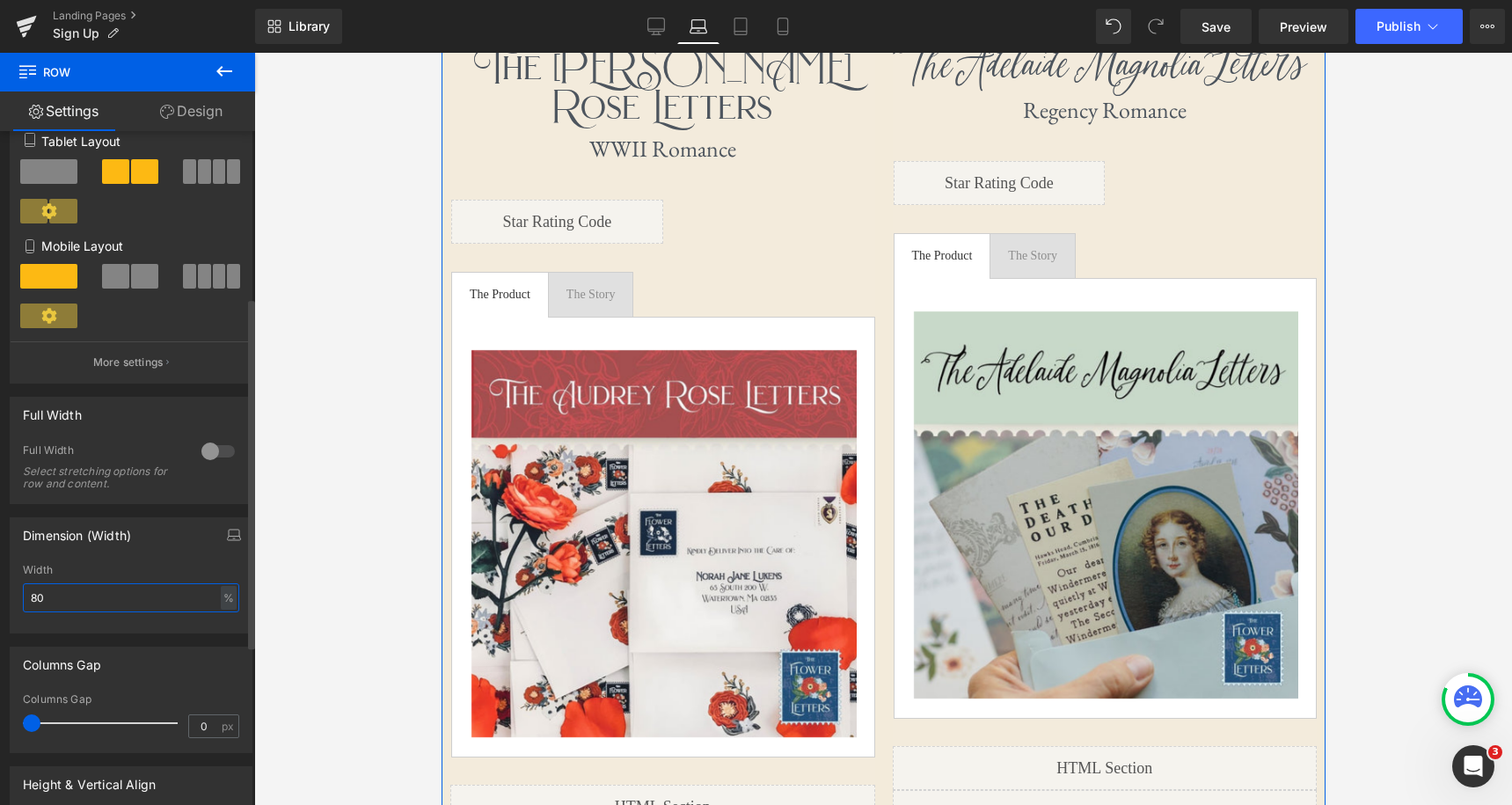
click at [93, 592] on input "80" at bounding box center [131, 598] width 216 height 29
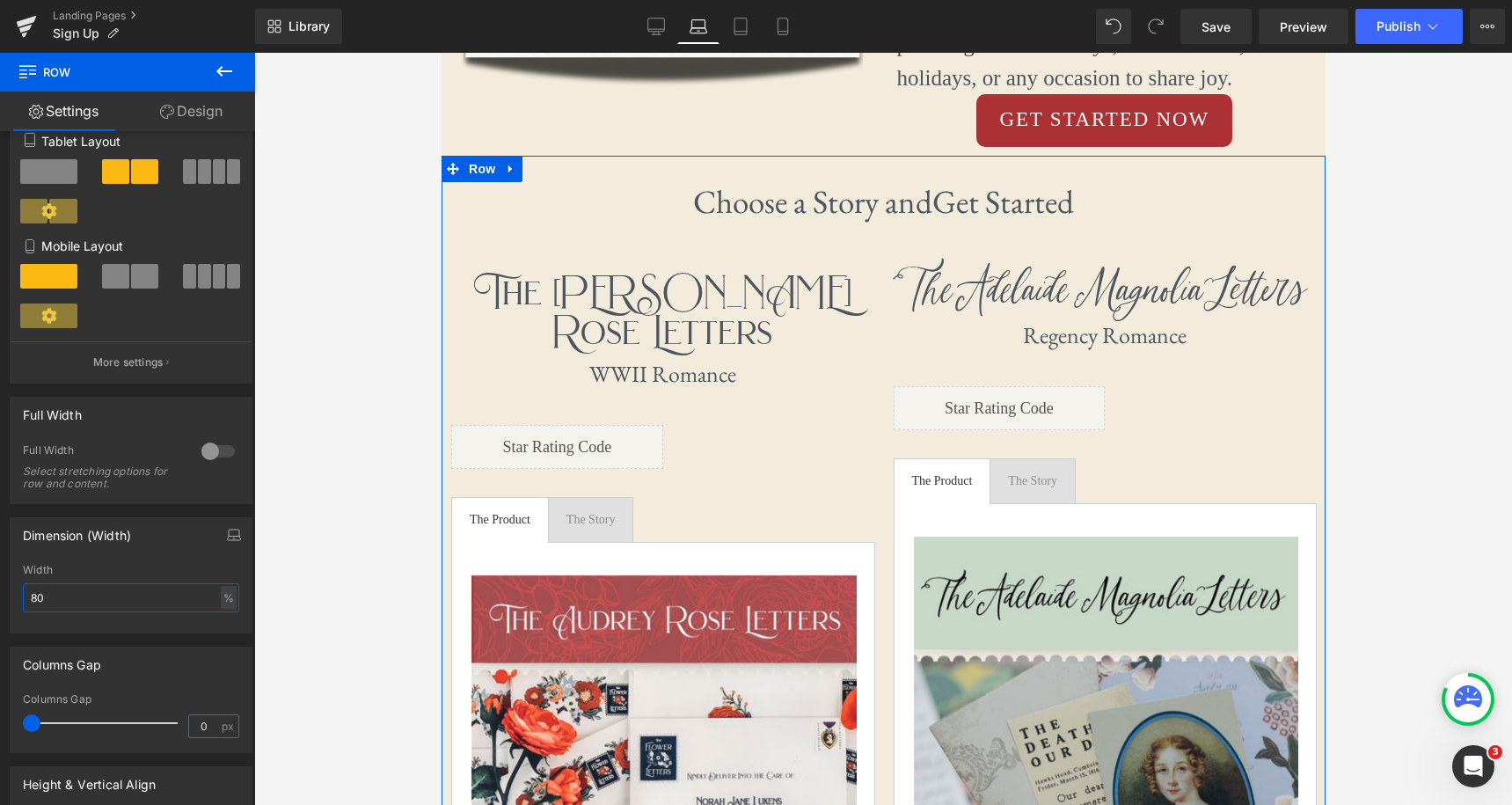
scroll to position [764, 0]
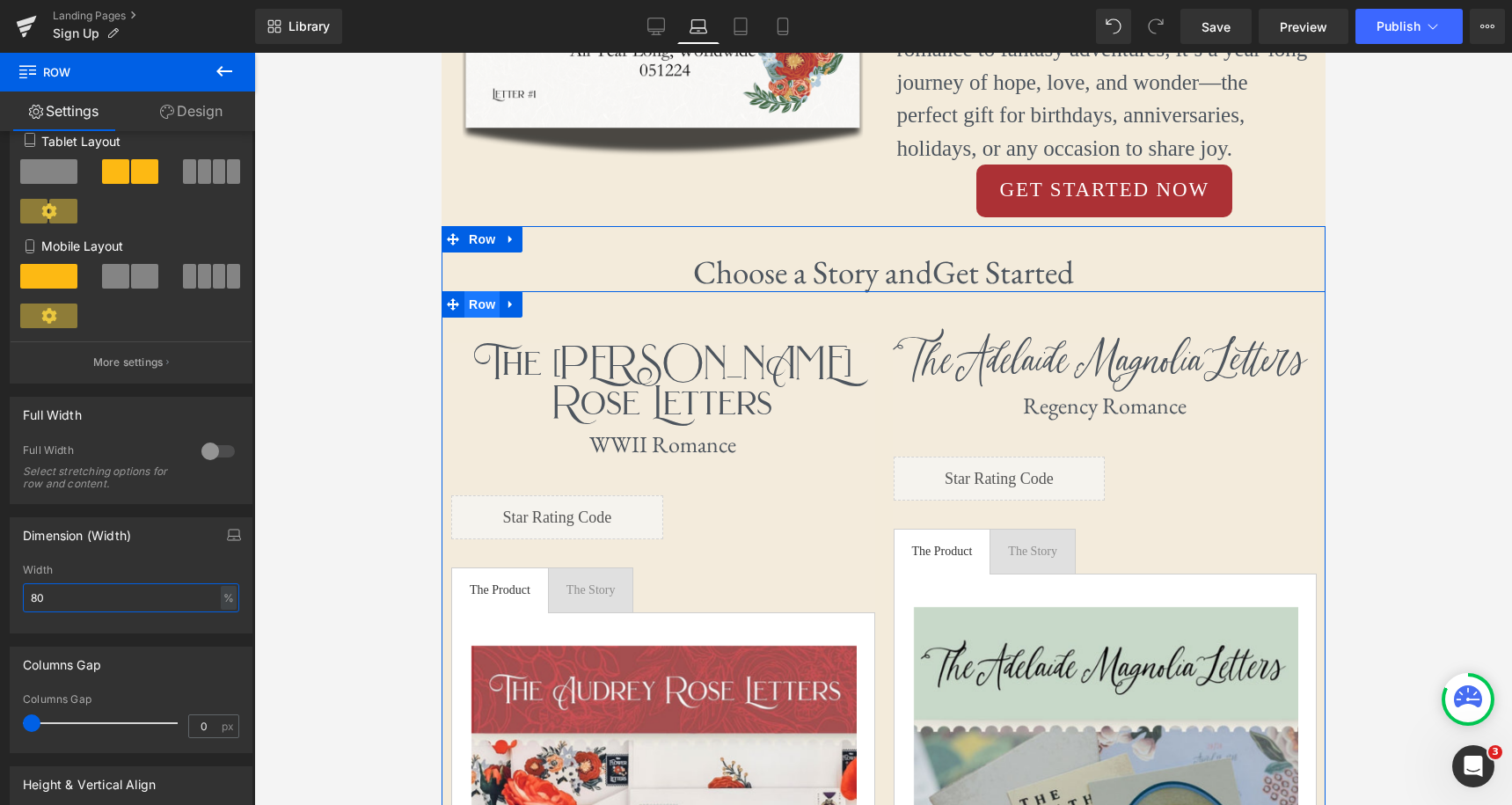
click at [490, 300] on span "Row" at bounding box center [480, 304] width 35 height 27
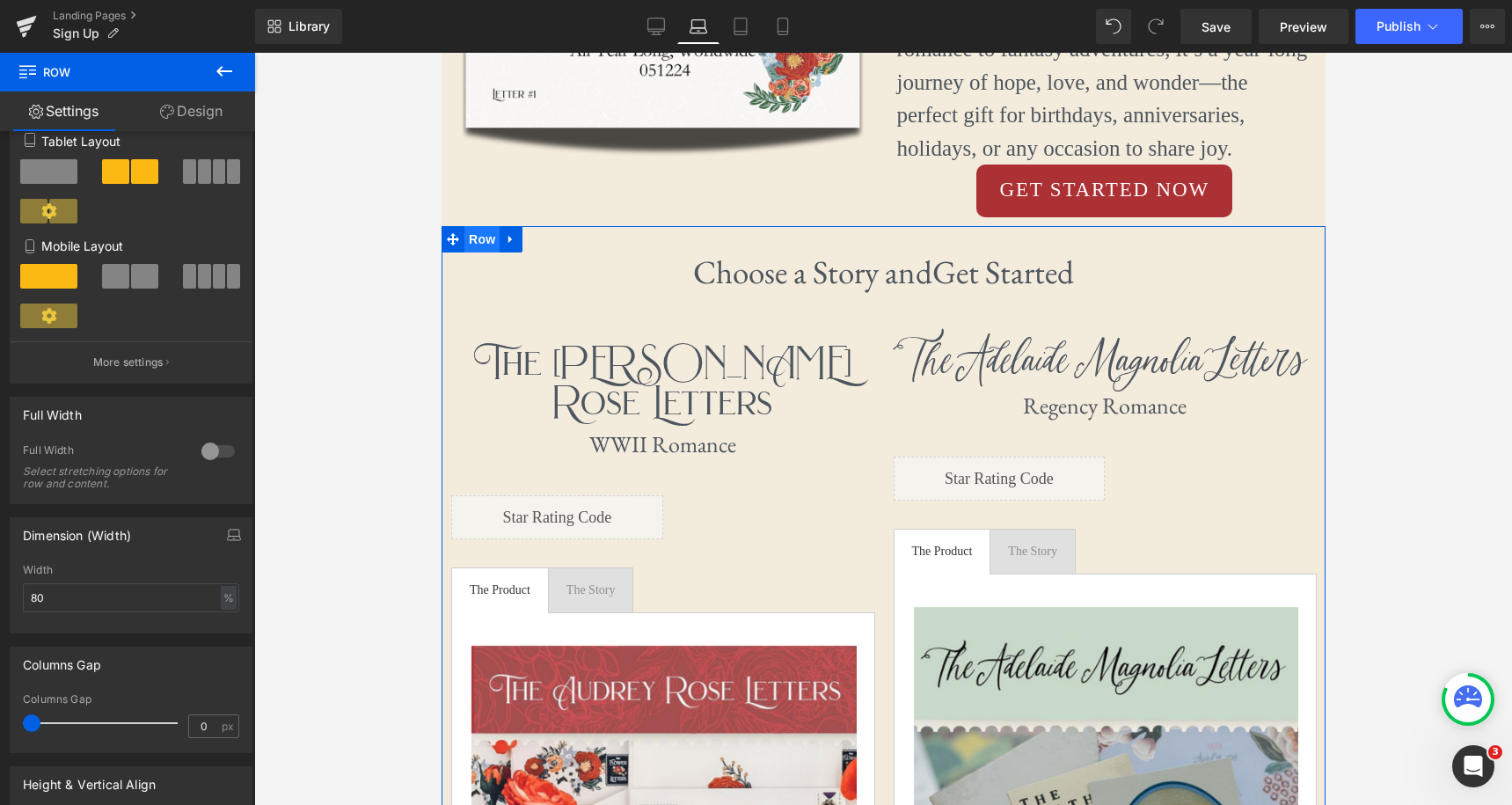
click at [478, 230] on span "Row" at bounding box center [480, 240] width 35 height 27
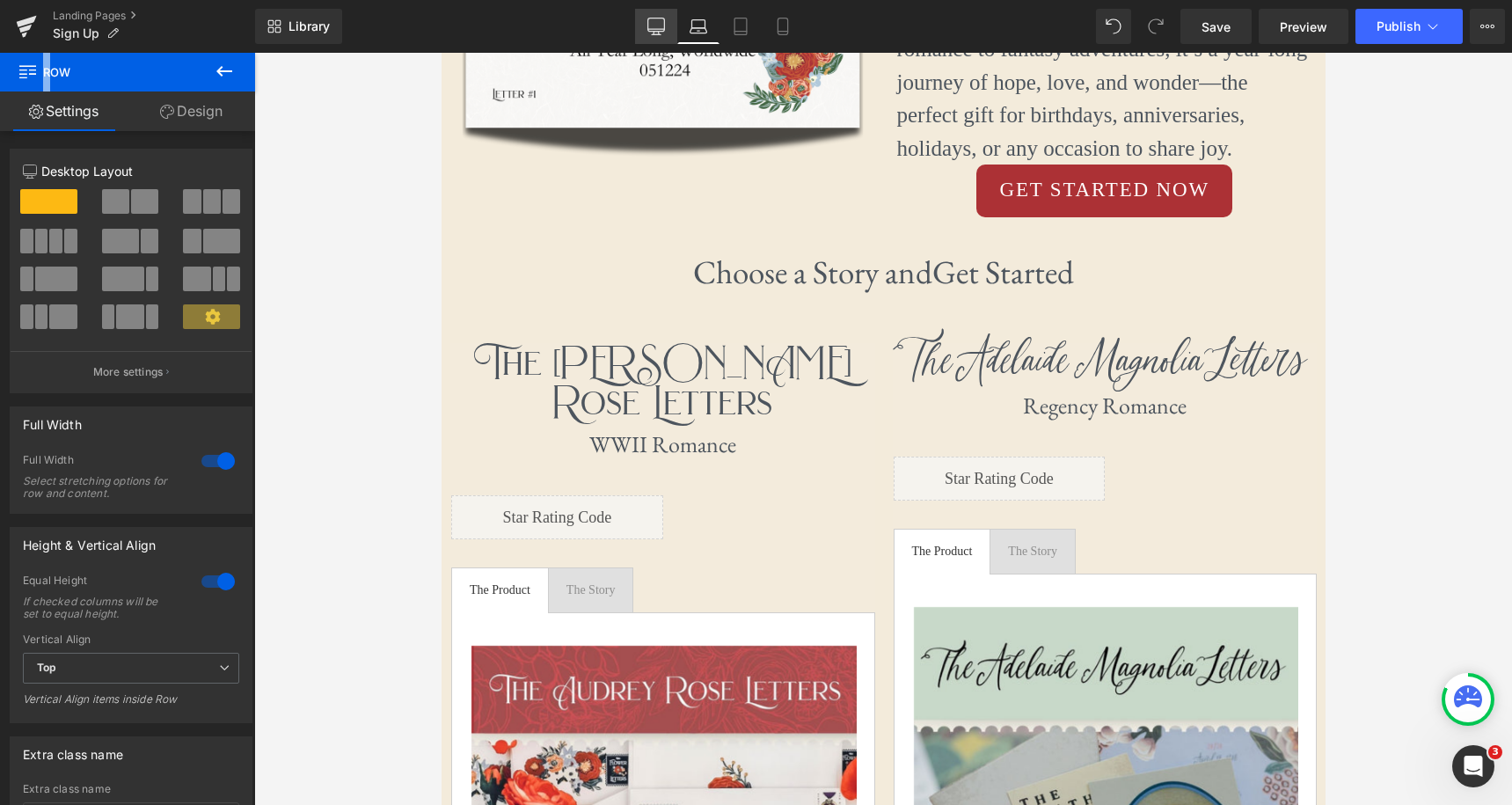
click at [665, 29] on link "Desktop" at bounding box center [656, 26] width 43 height 35
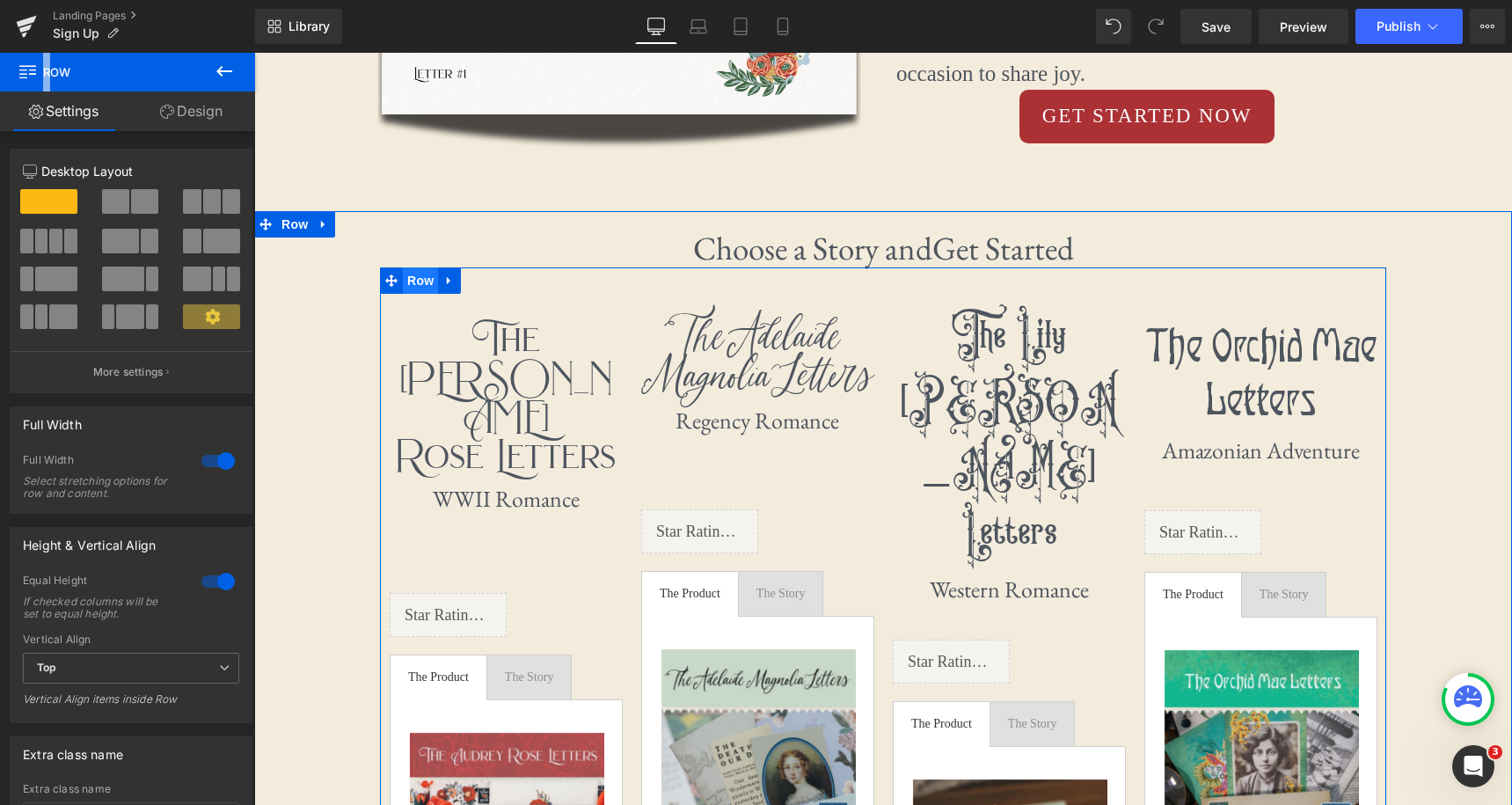
click at [424, 286] on span "Row" at bounding box center [420, 280] width 35 height 27
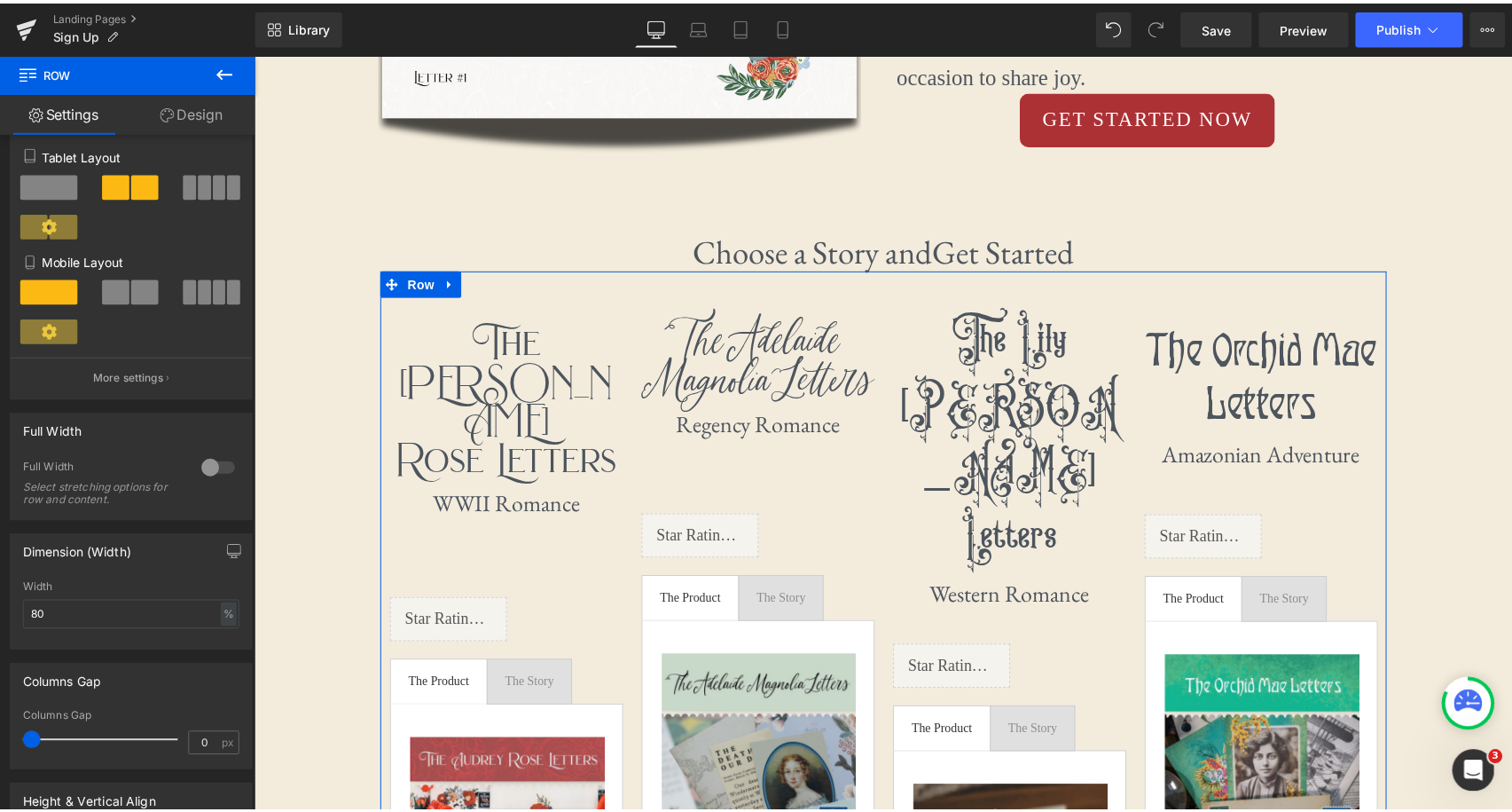
scroll to position [313, 0]
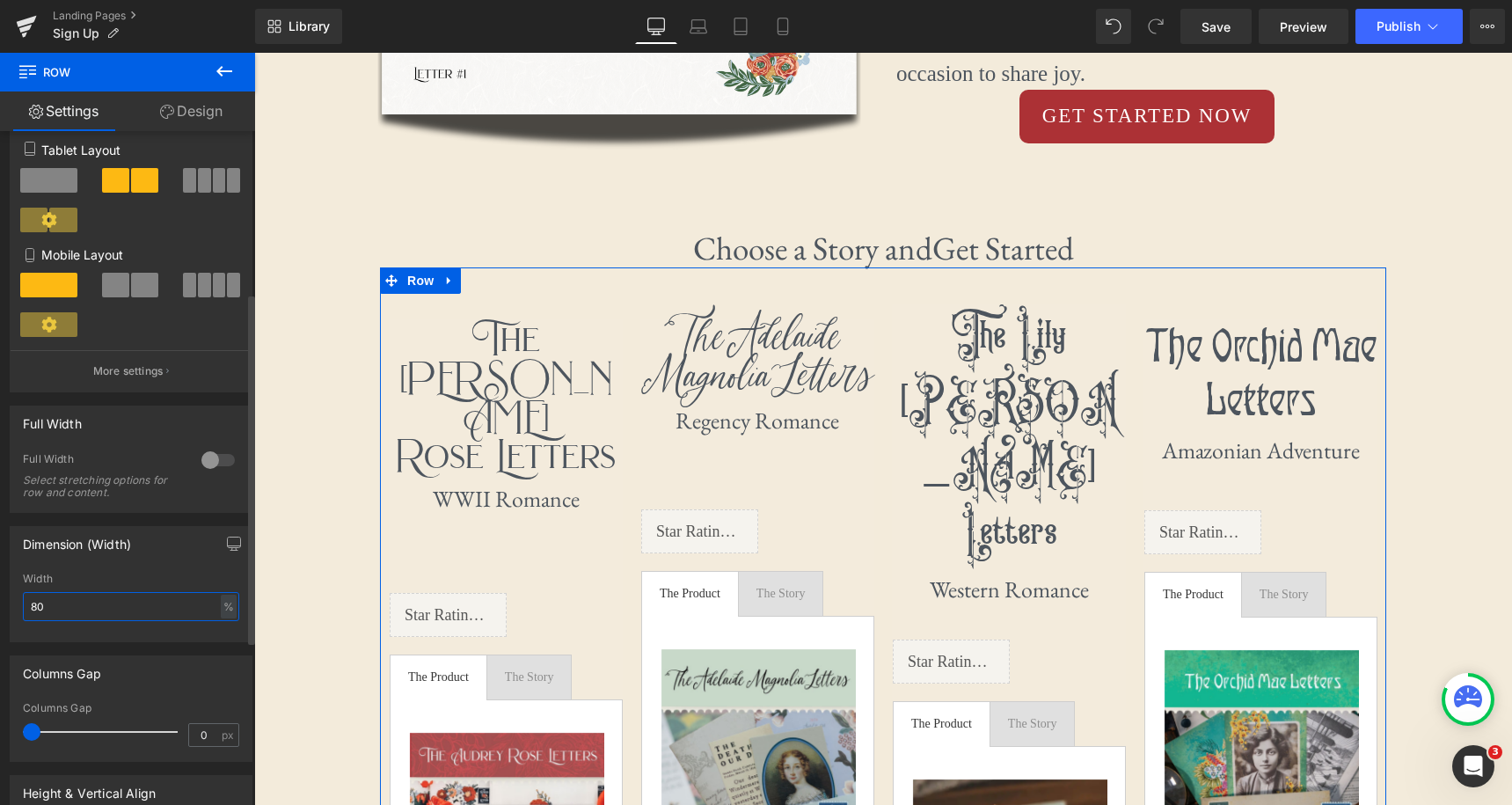
click at [73, 602] on input "80" at bounding box center [131, 606] width 216 height 29
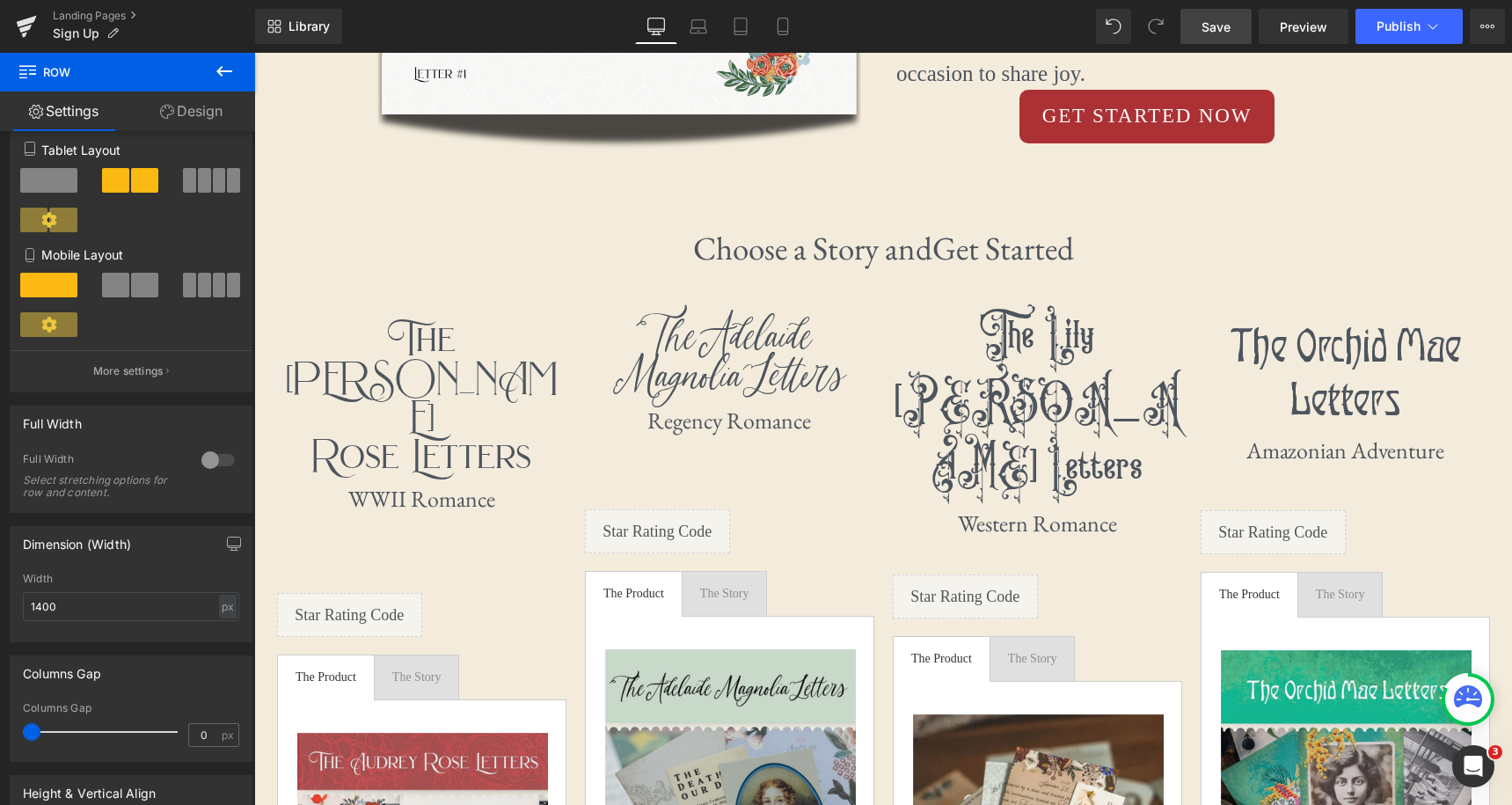
click at [1232, 37] on link "Save" at bounding box center [1215, 26] width 71 height 35
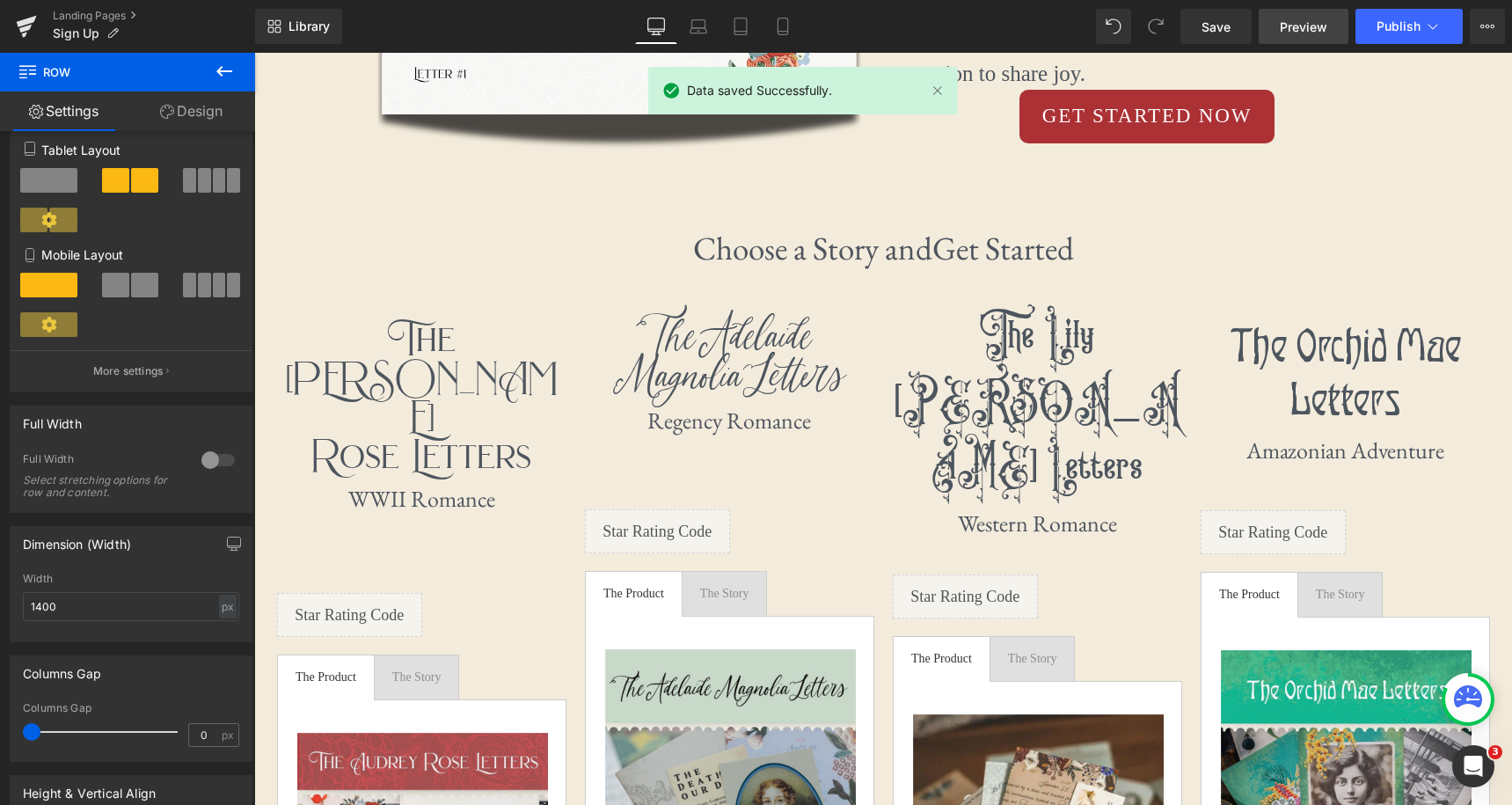
click at [1298, 27] on span "Preview" at bounding box center [1304, 27] width 47 height 18
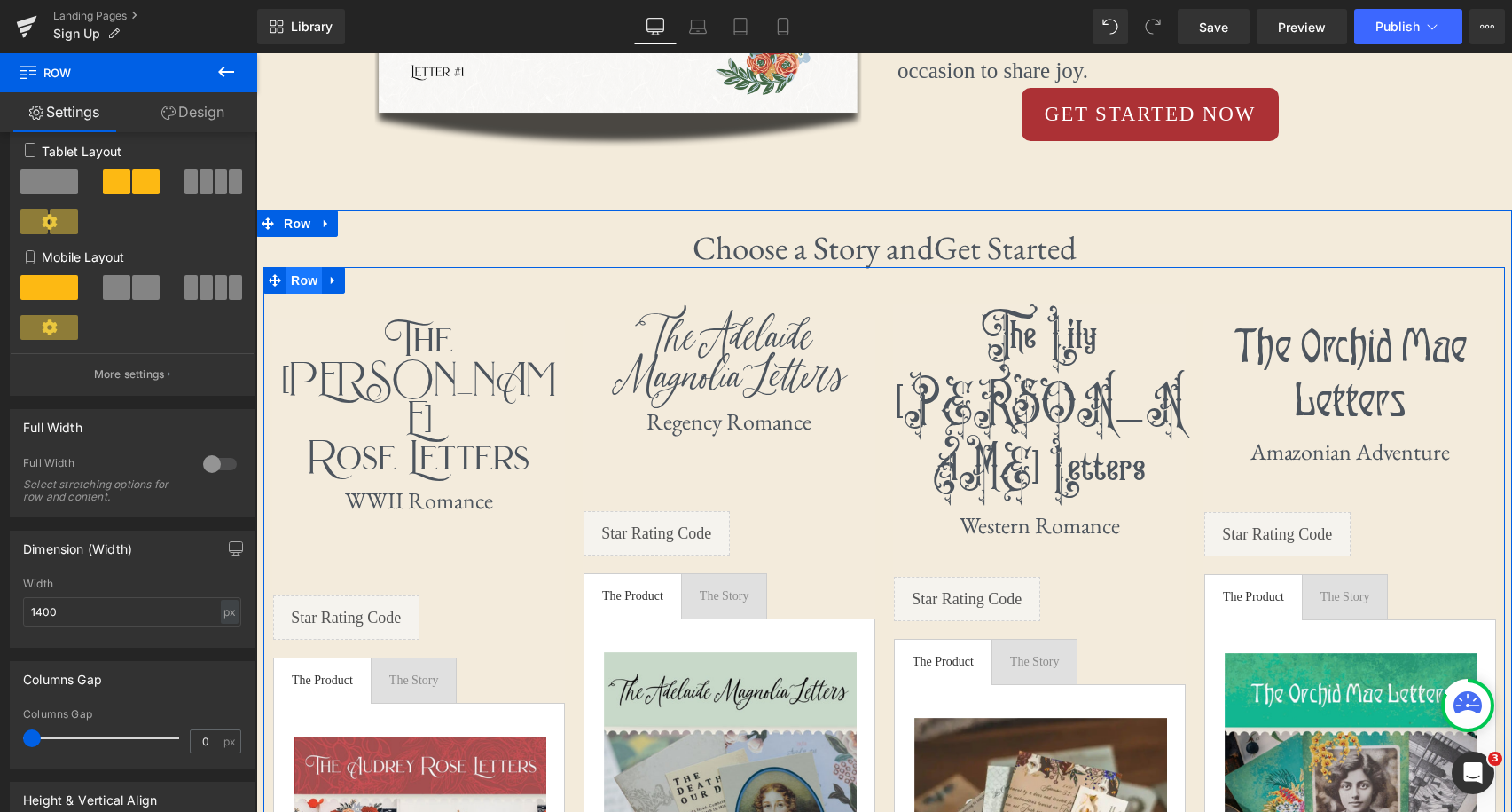
click at [304, 284] on span "Row" at bounding box center [304, 280] width 35 height 27
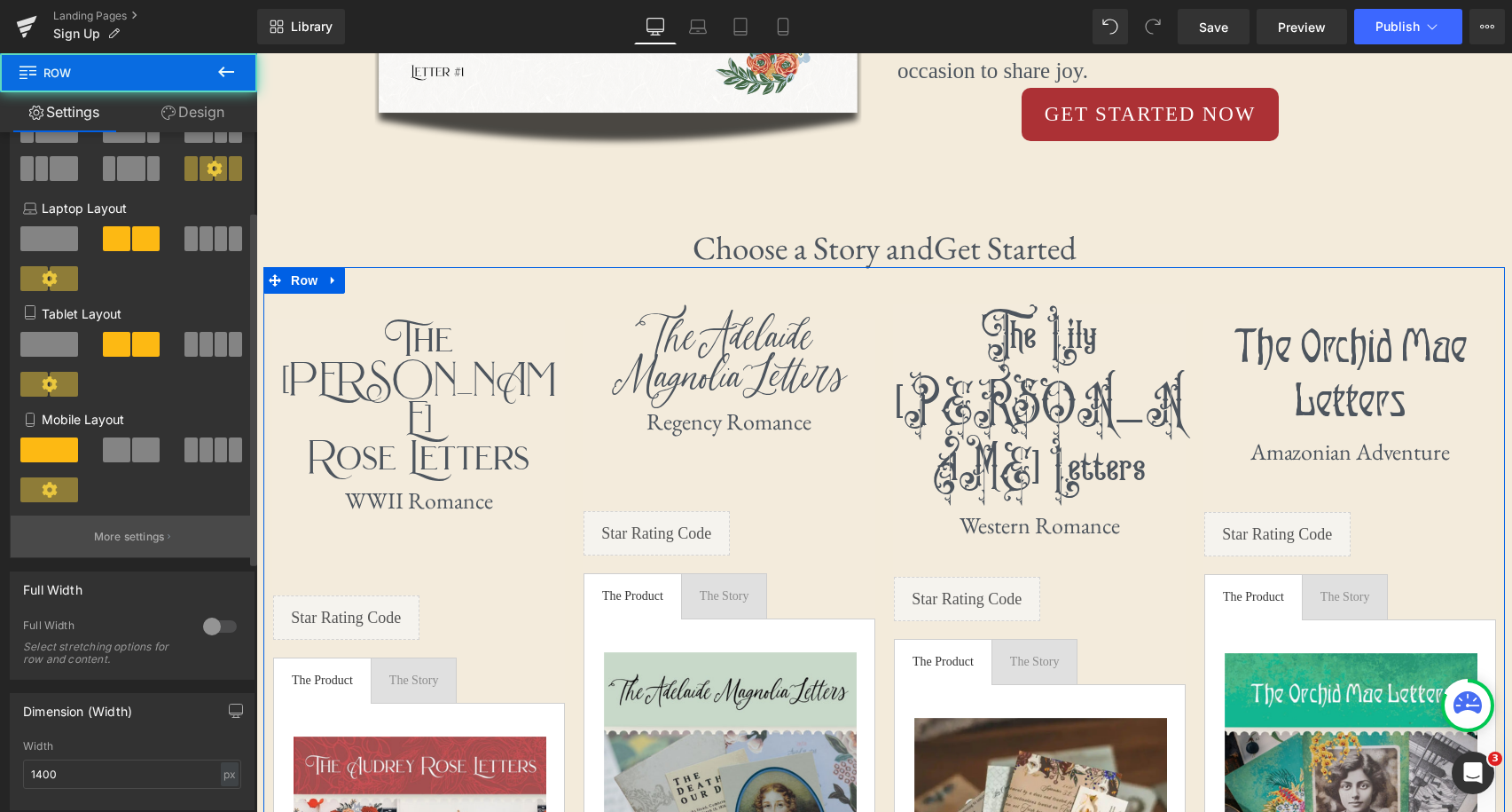
scroll to position [48, 0]
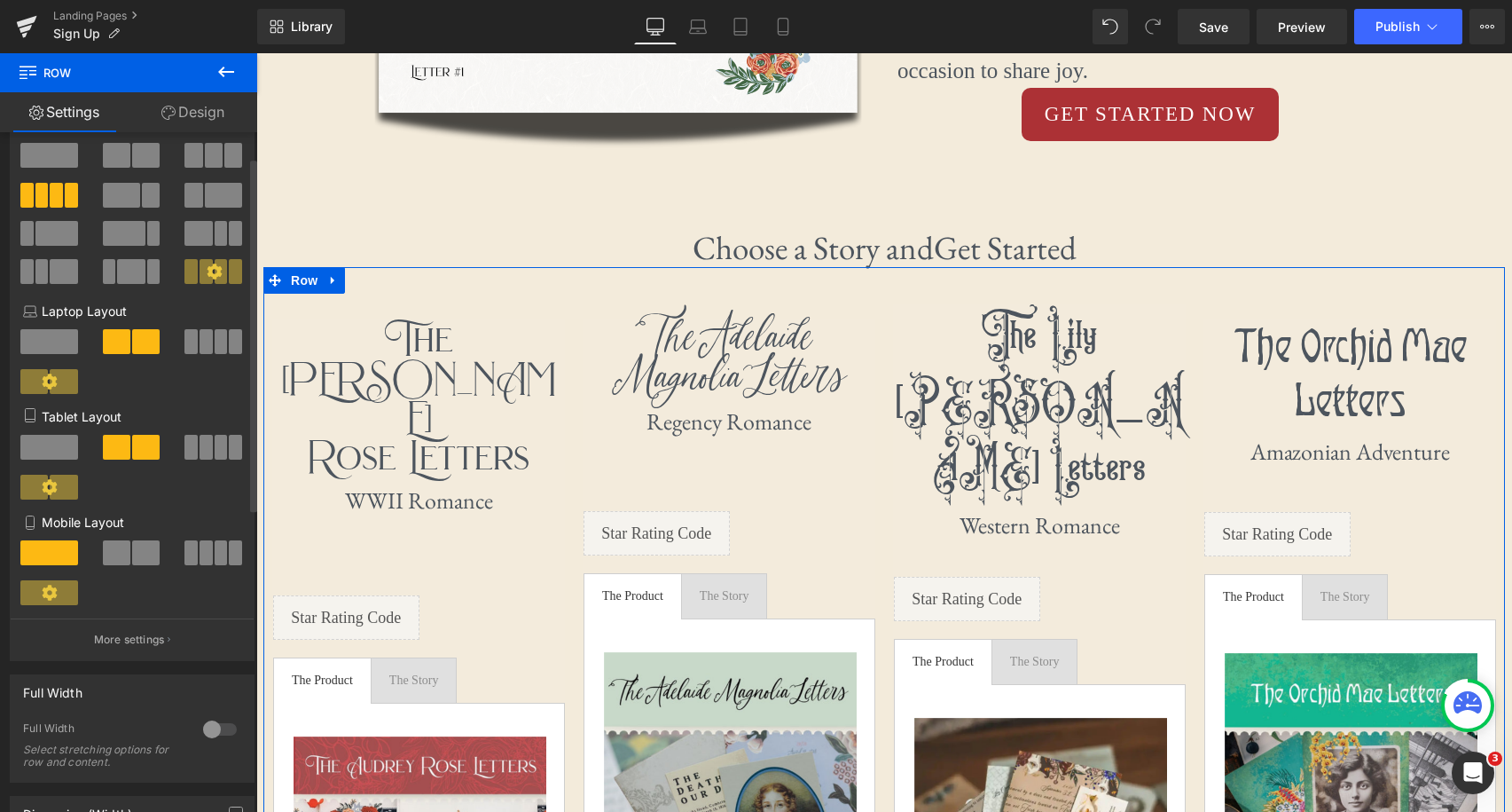
click at [200, 346] on span at bounding box center [206, 341] width 13 height 25
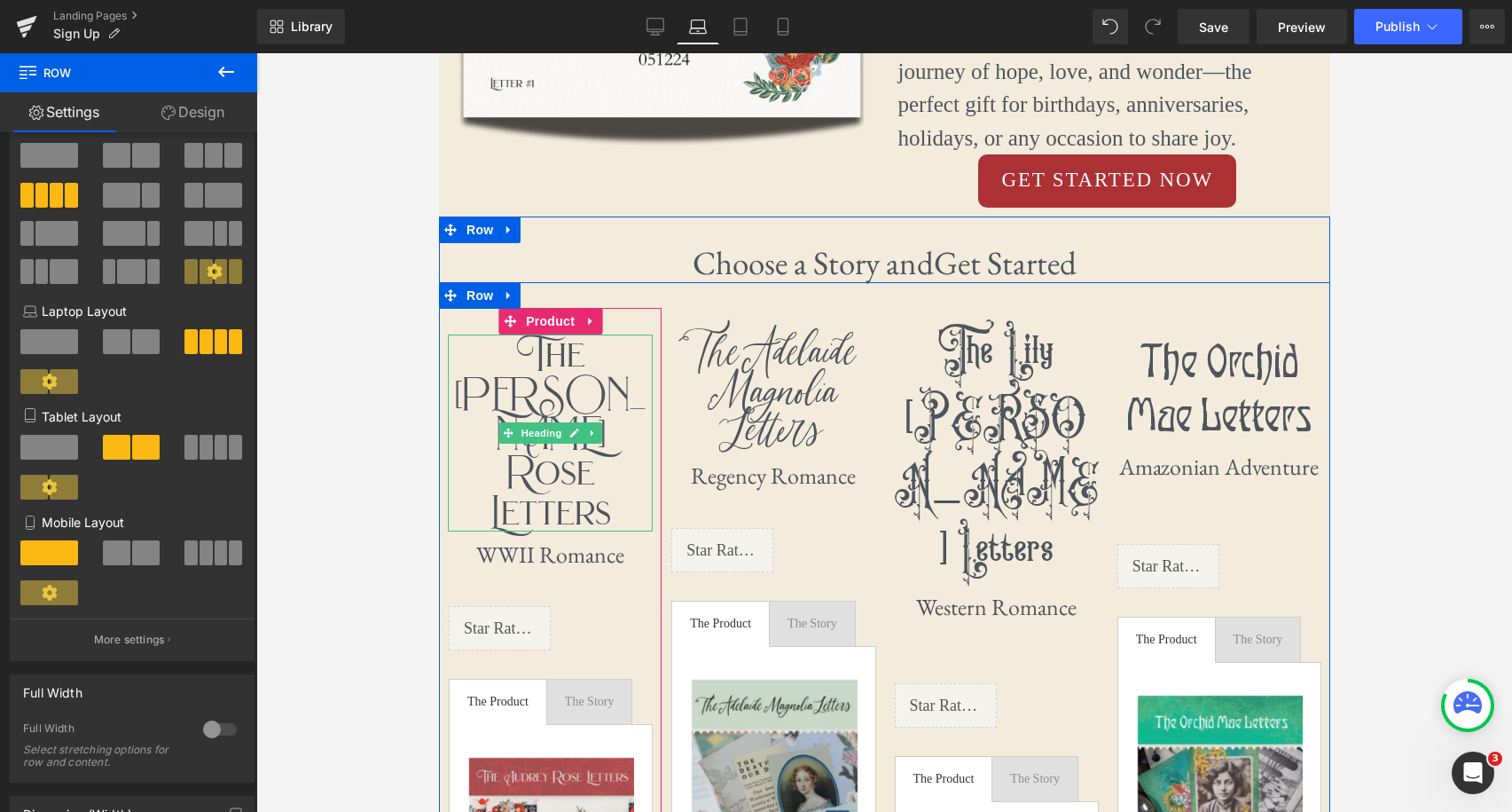
scroll to position [794, 0]
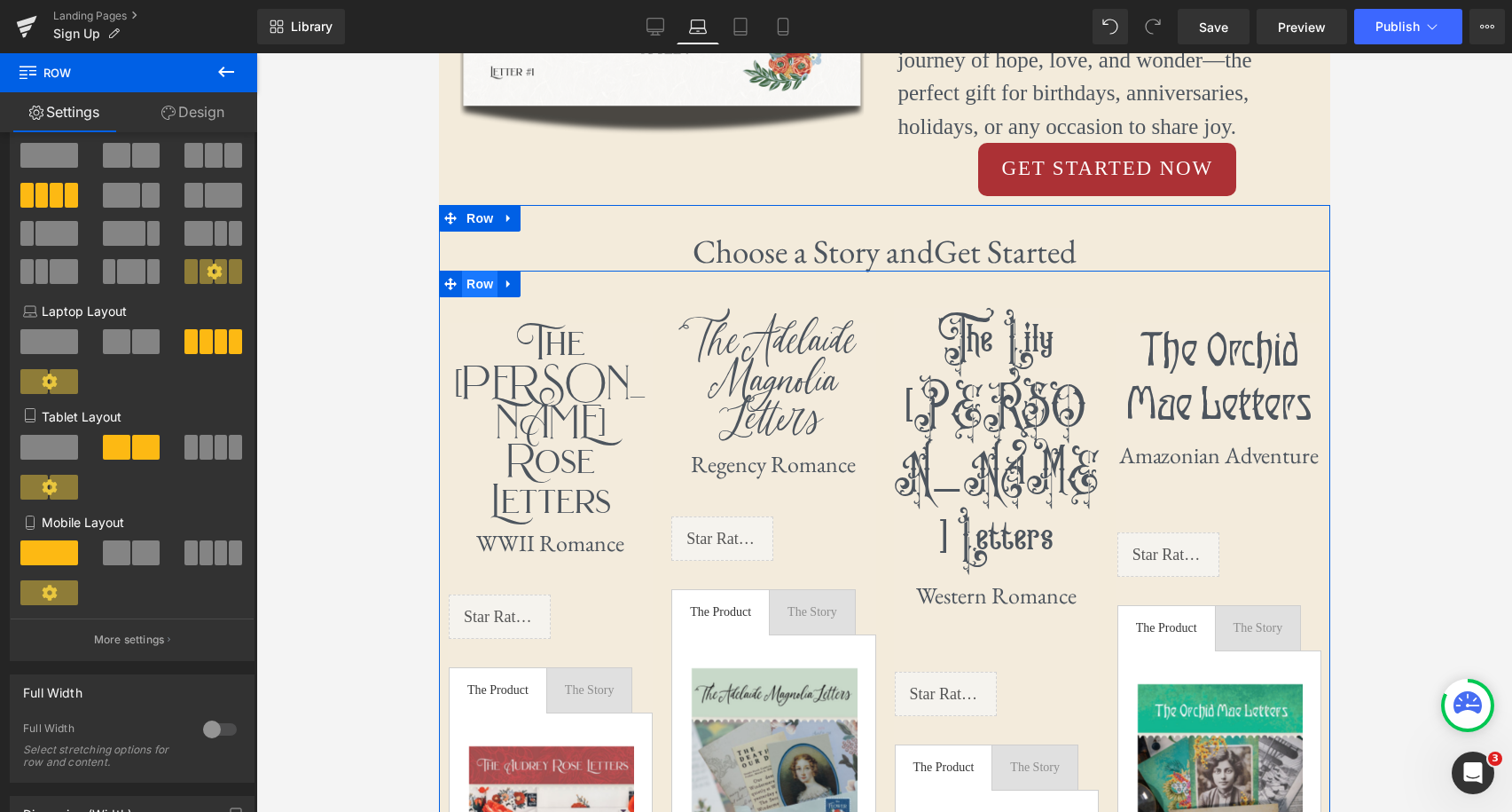
click at [484, 272] on span "Row" at bounding box center [479, 284] width 35 height 27
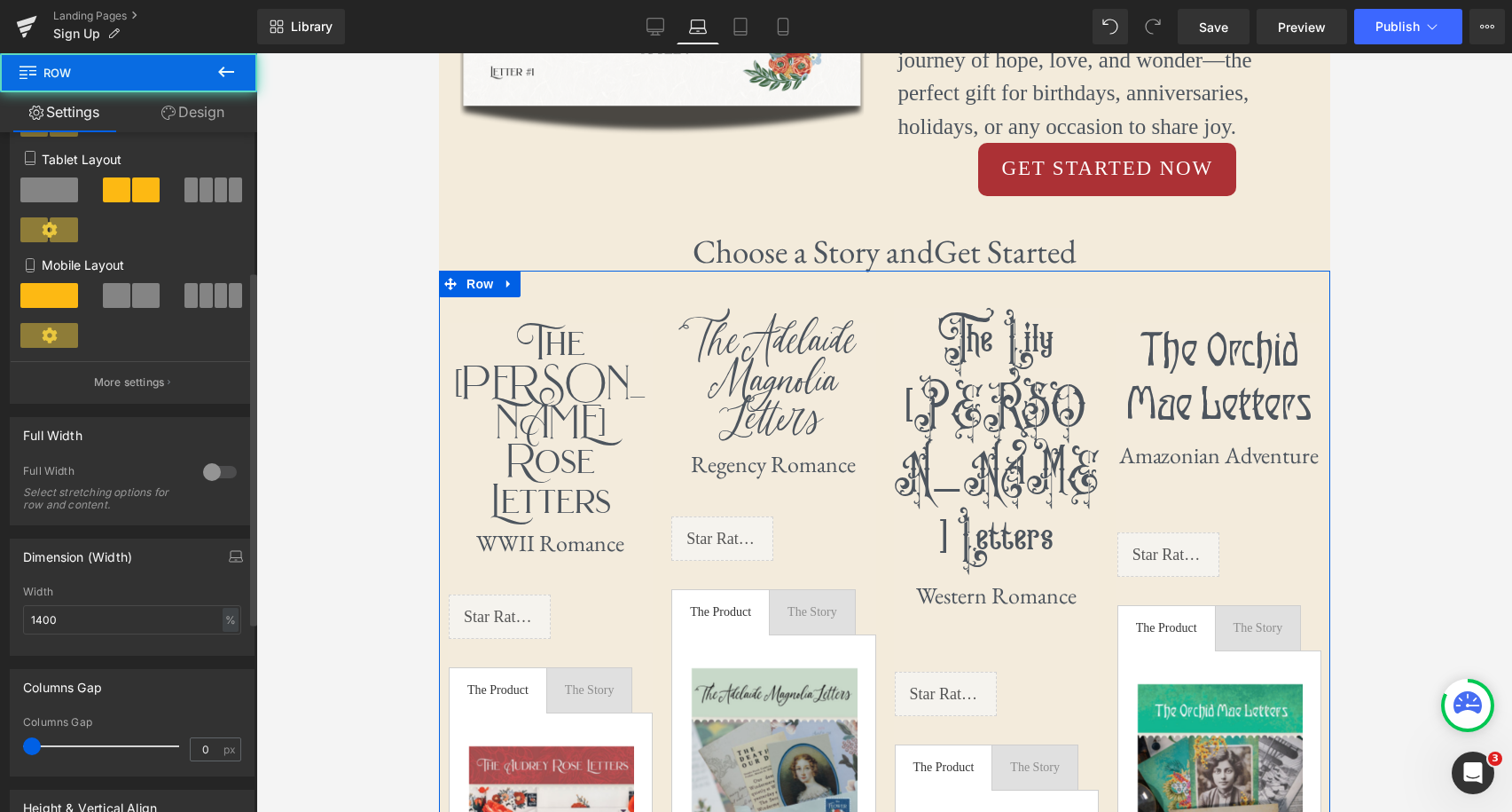
scroll to position [306, 0]
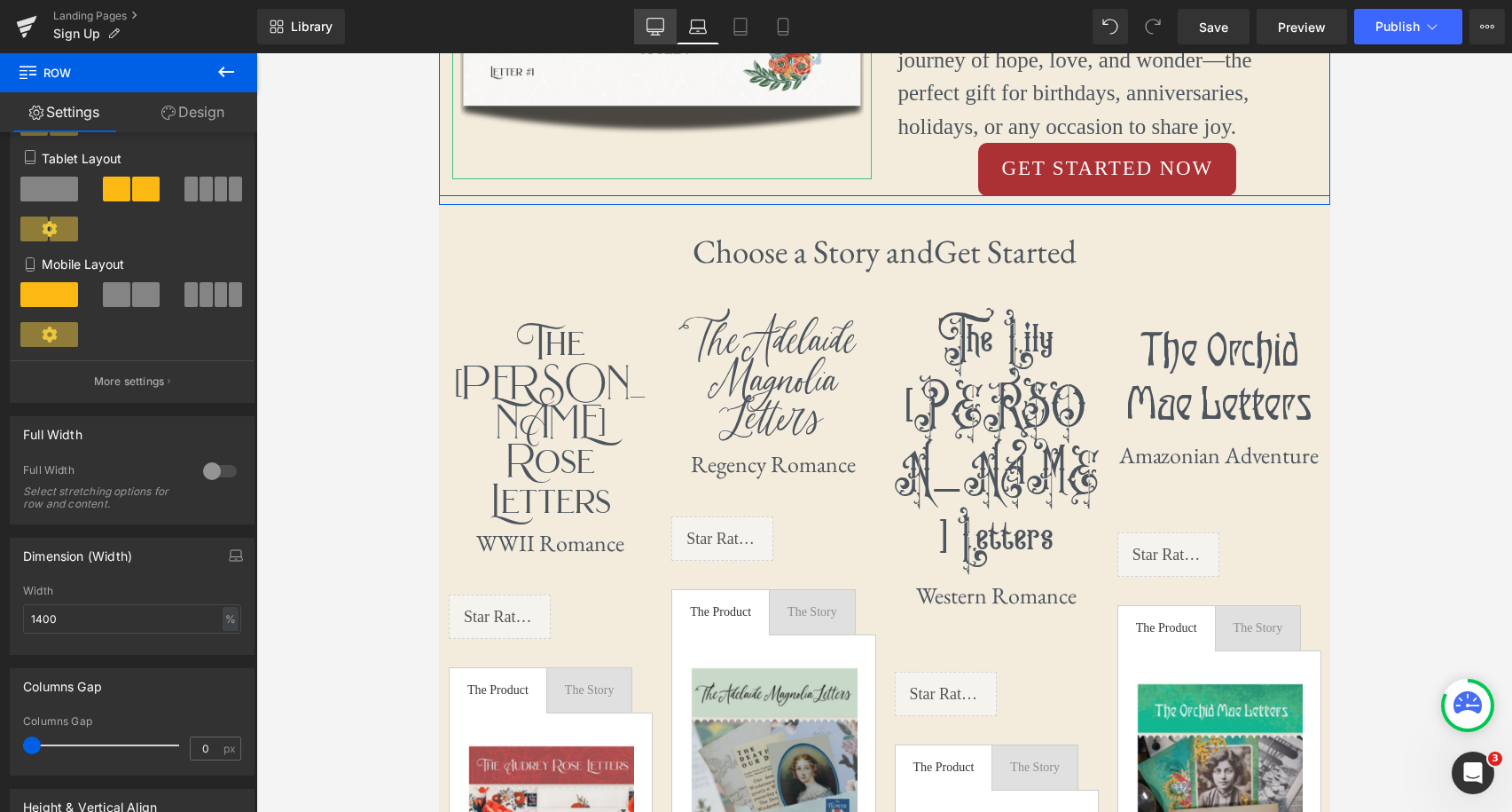
click at [654, 15] on link "Desktop" at bounding box center [655, 26] width 43 height 35
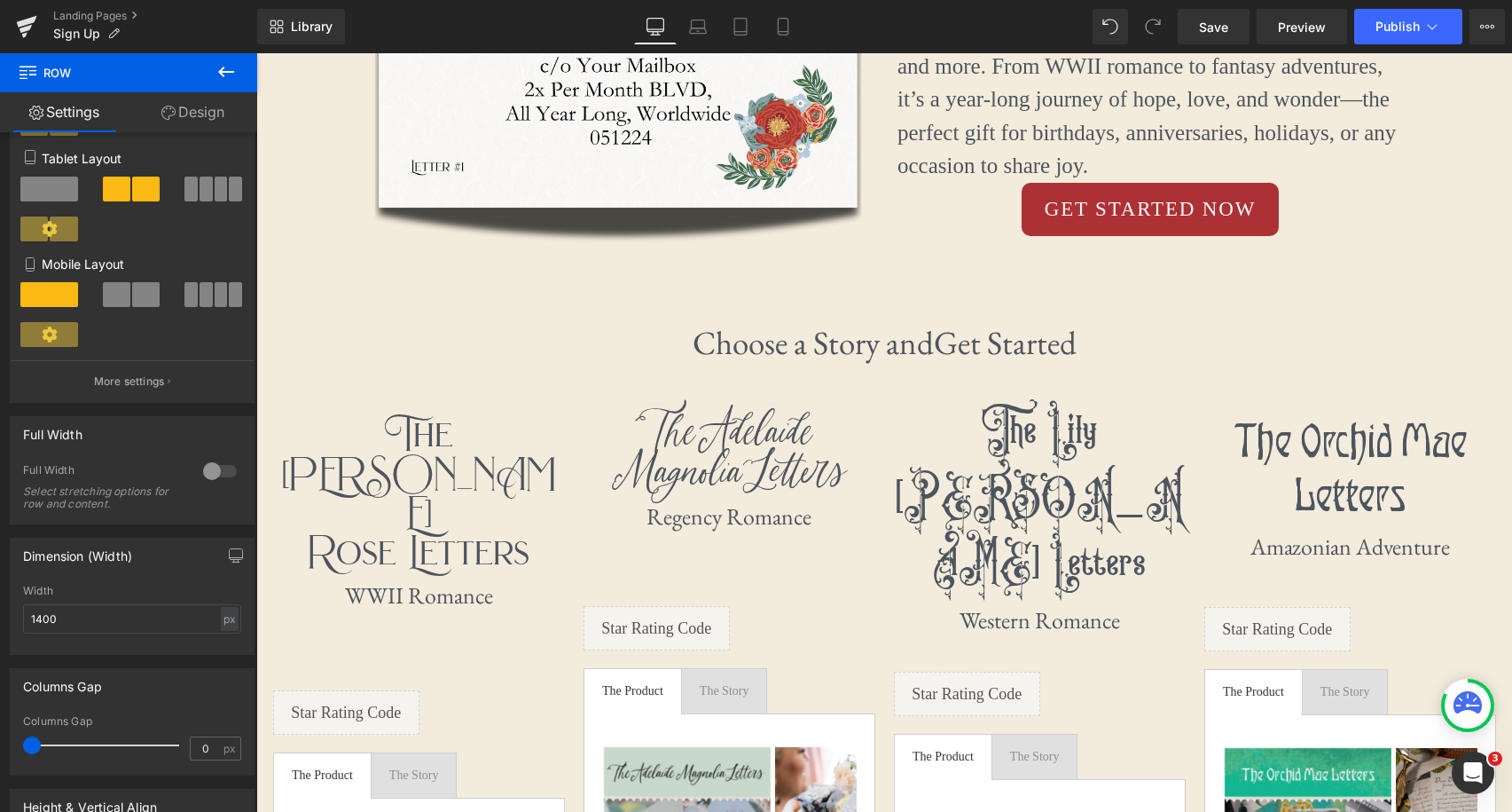
scroll to position [900, 0]
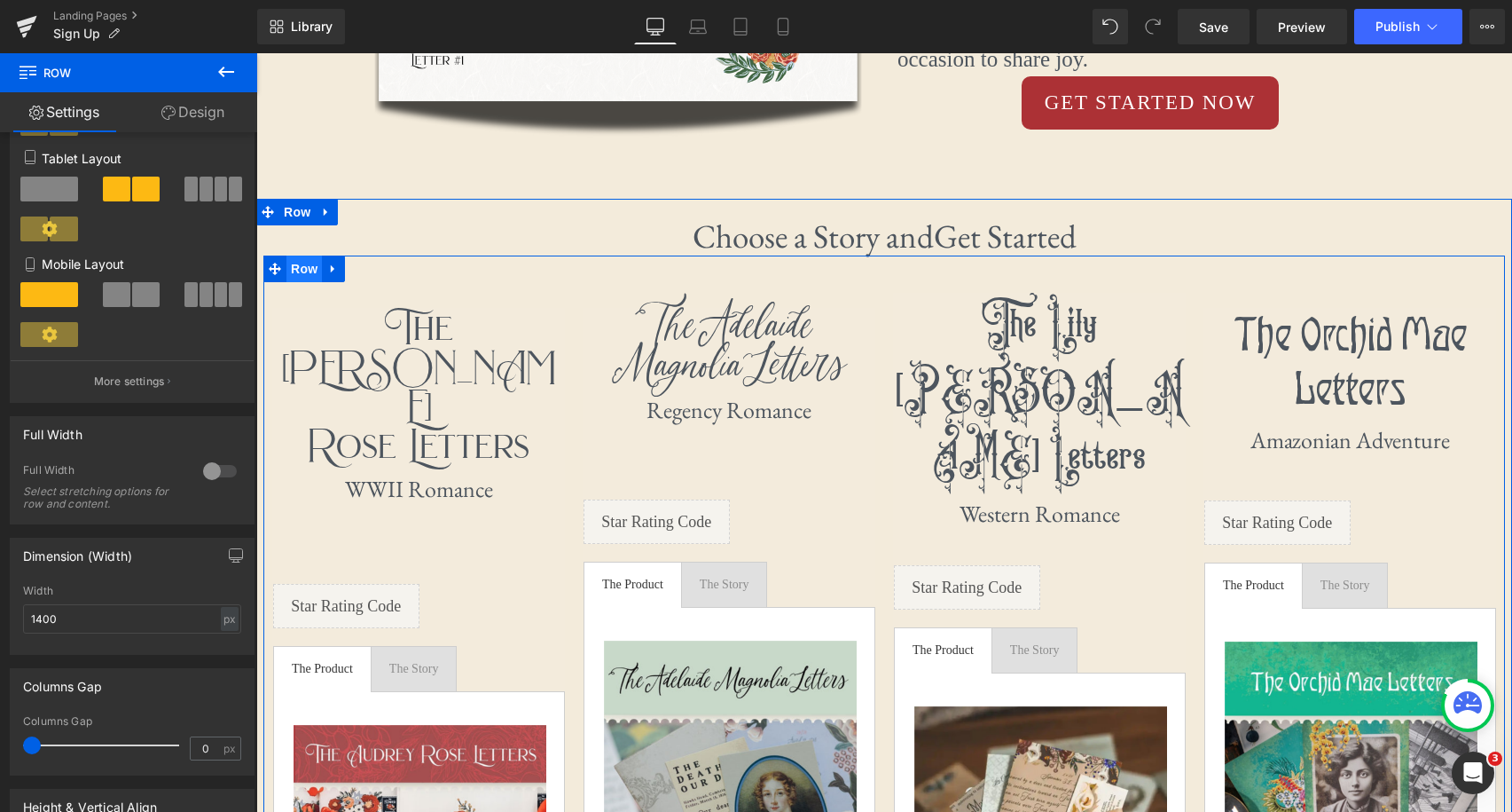
click at [316, 267] on span "Row" at bounding box center [304, 268] width 35 height 27
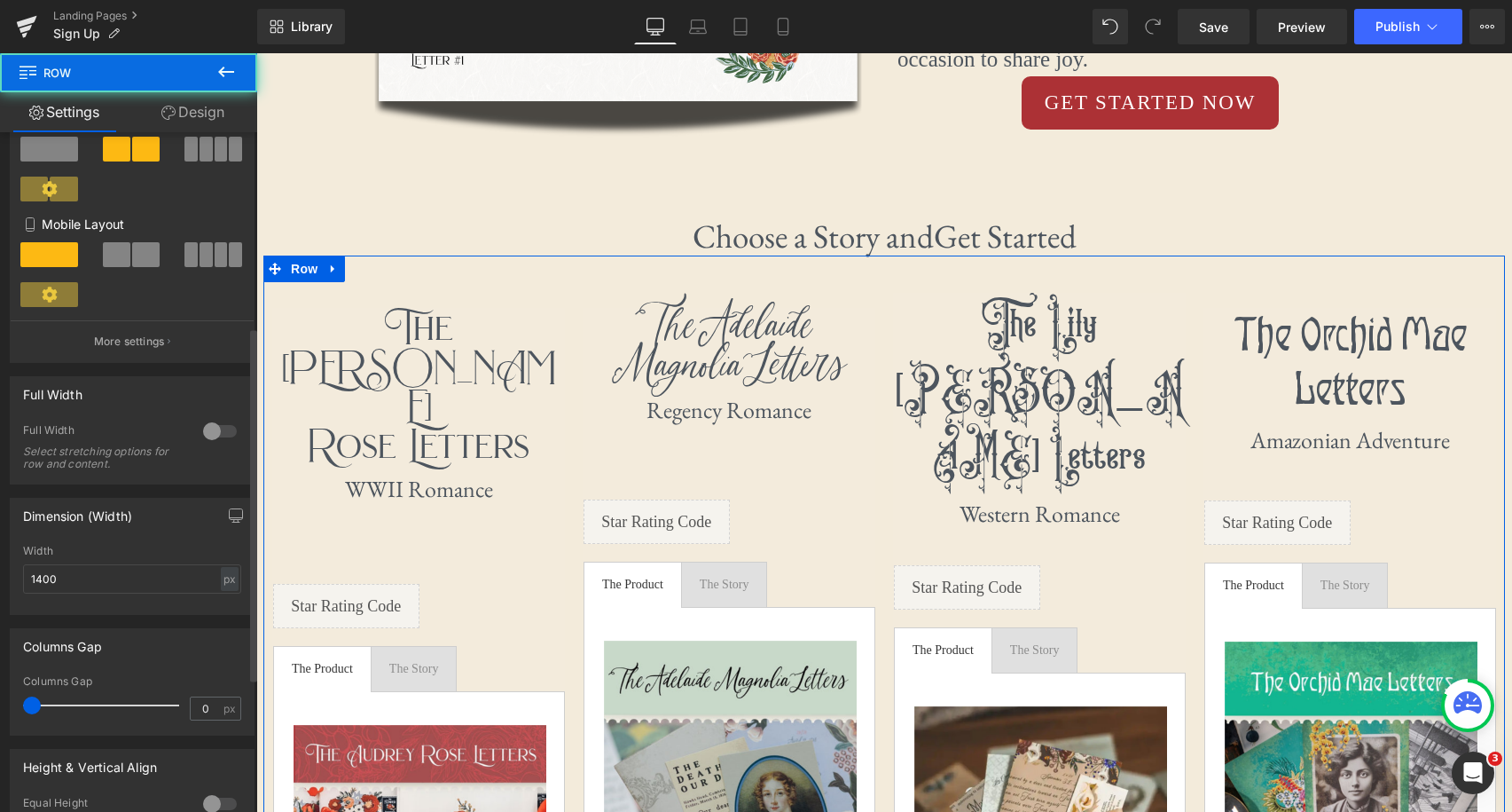
scroll to position [400, 0]
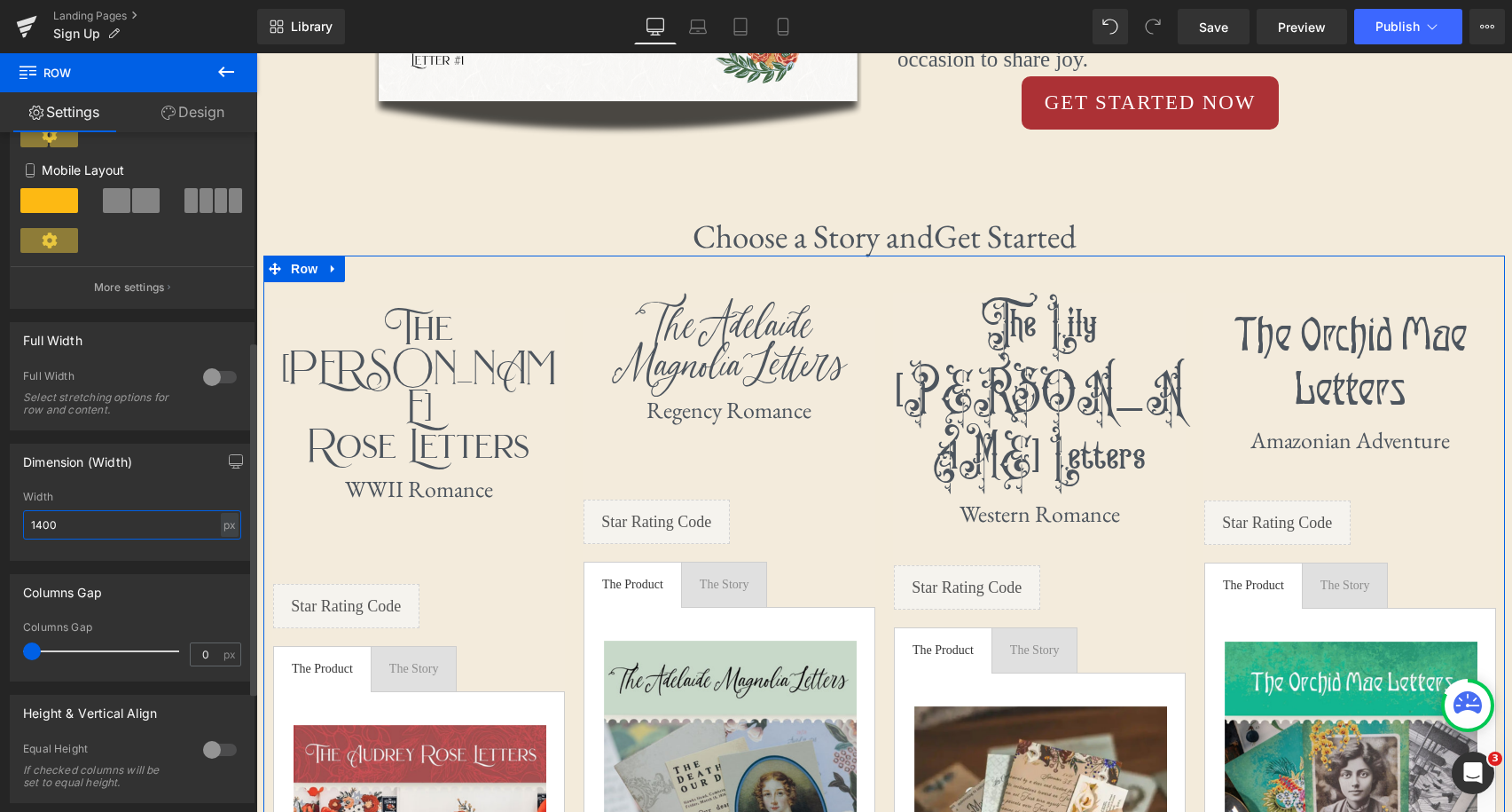
click at [111, 540] on input "1400" at bounding box center [132, 524] width 218 height 30
type input "1300"
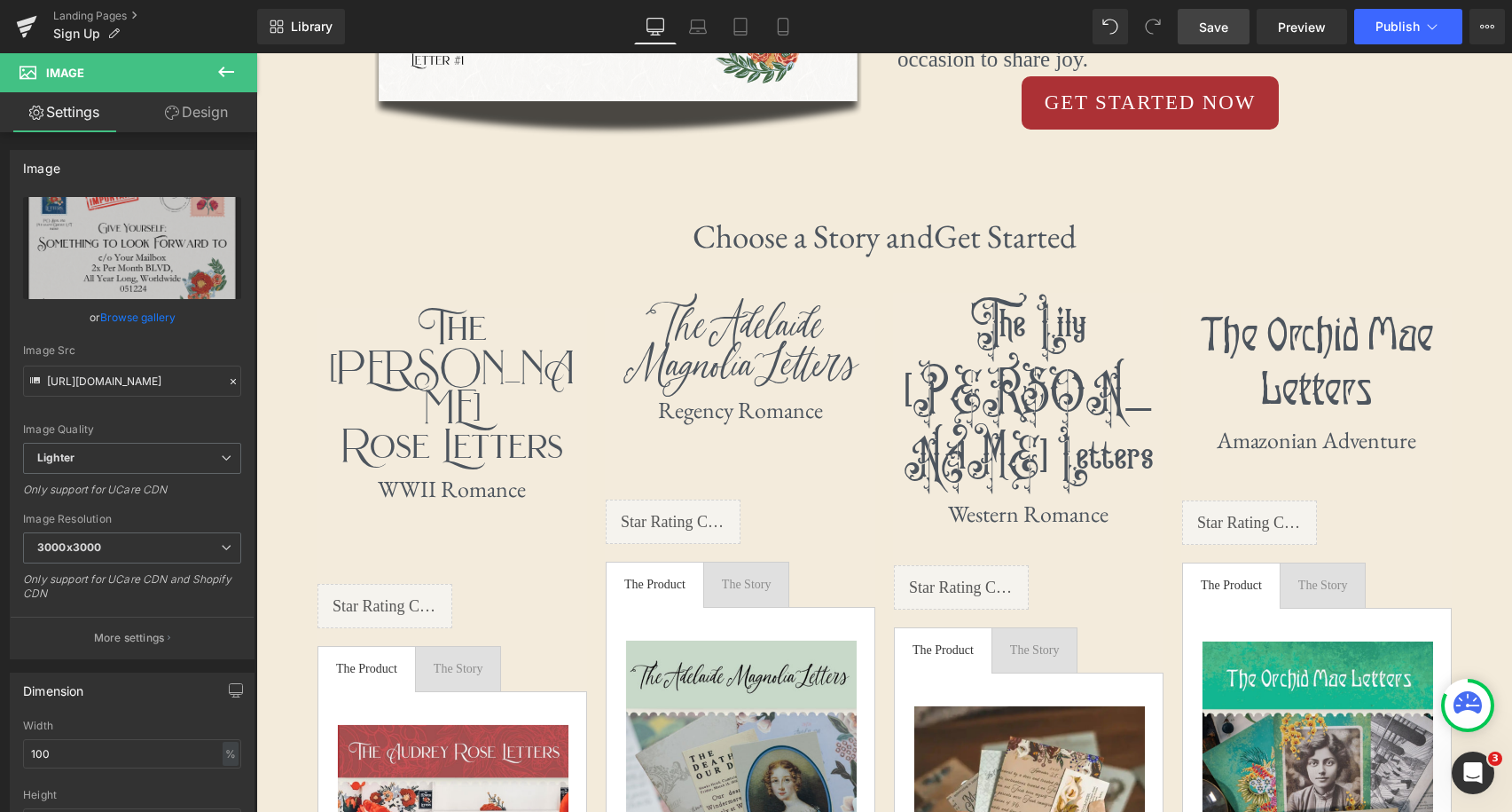
drag, startPoint x: 1200, startPoint y: 22, endPoint x: 767, endPoint y: 368, distance: 554.3
click at [1200, 22] on span "Save" at bounding box center [1213, 27] width 30 height 18
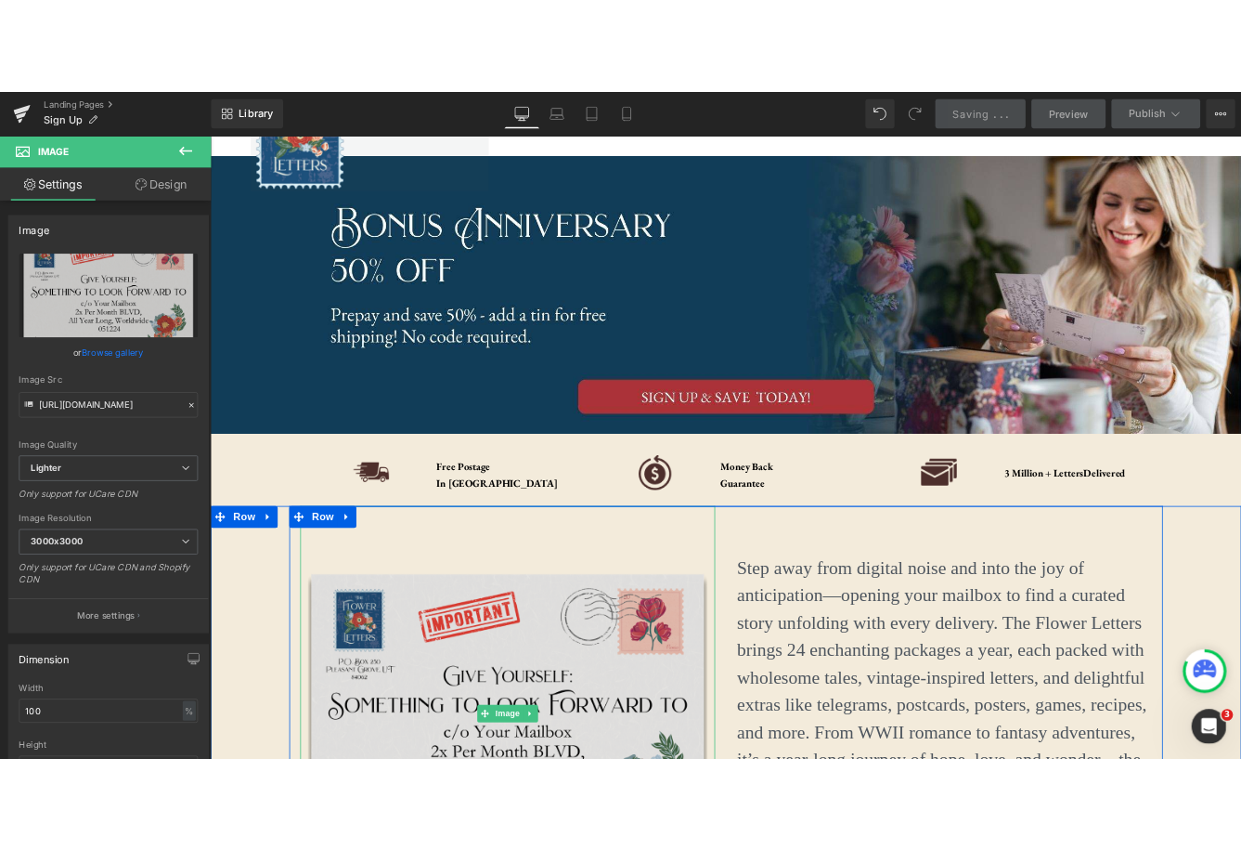
scroll to position [94, 0]
